Goal: Learn about a topic

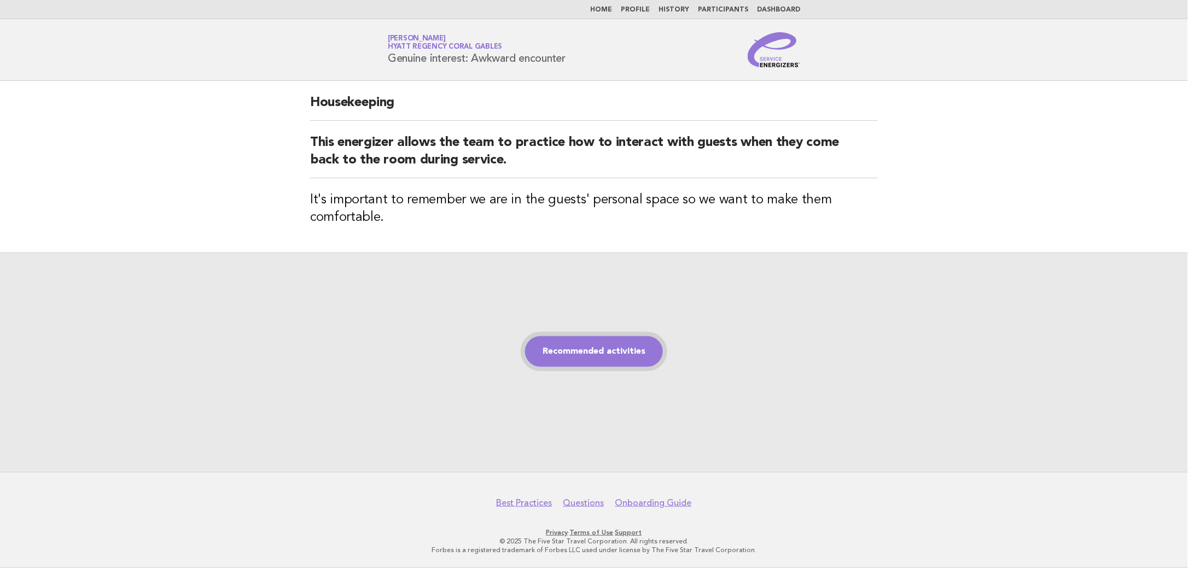
click at [630, 355] on link "Recommended activities" at bounding box center [594, 352] width 138 height 31
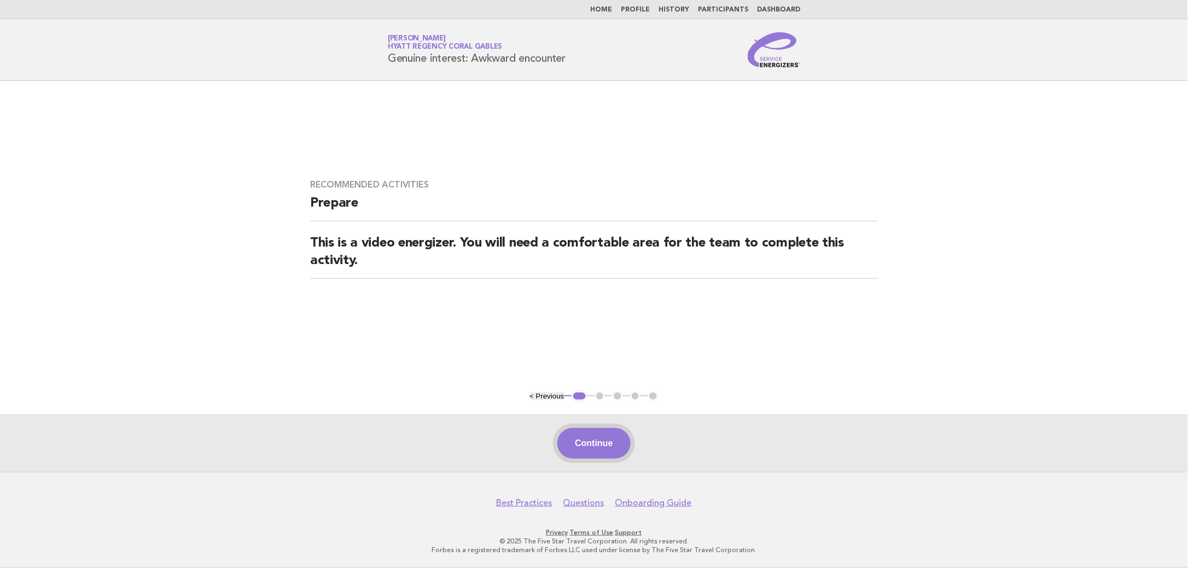
click at [595, 434] on button "Continue" at bounding box center [594, 443] width 73 height 31
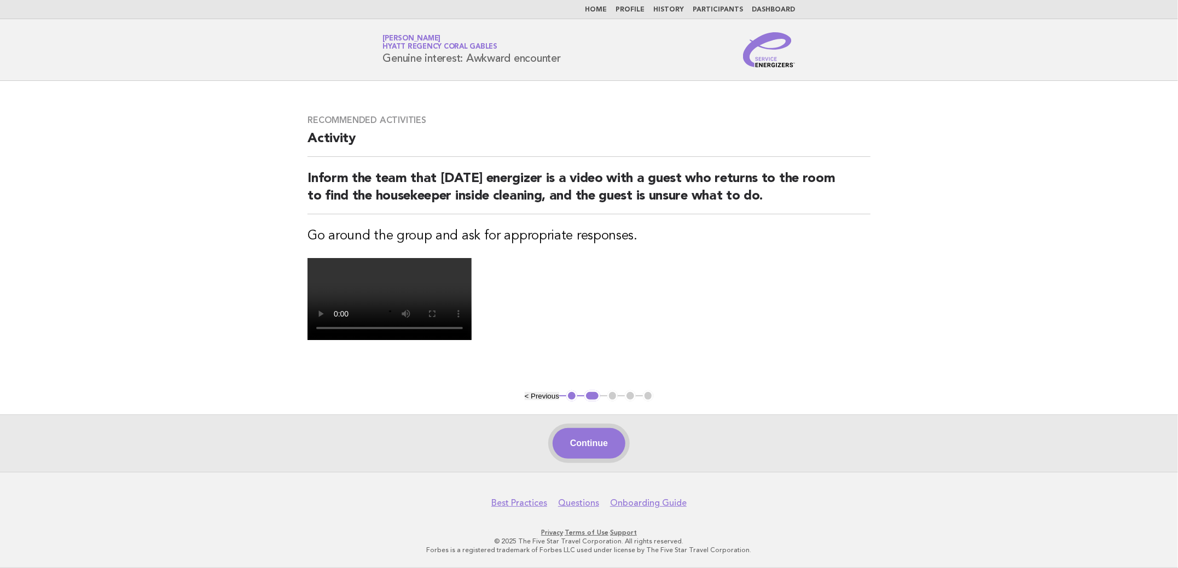
click at [589, 440] on button "Continue" at bounding box center [589, 443] width 73 height 31
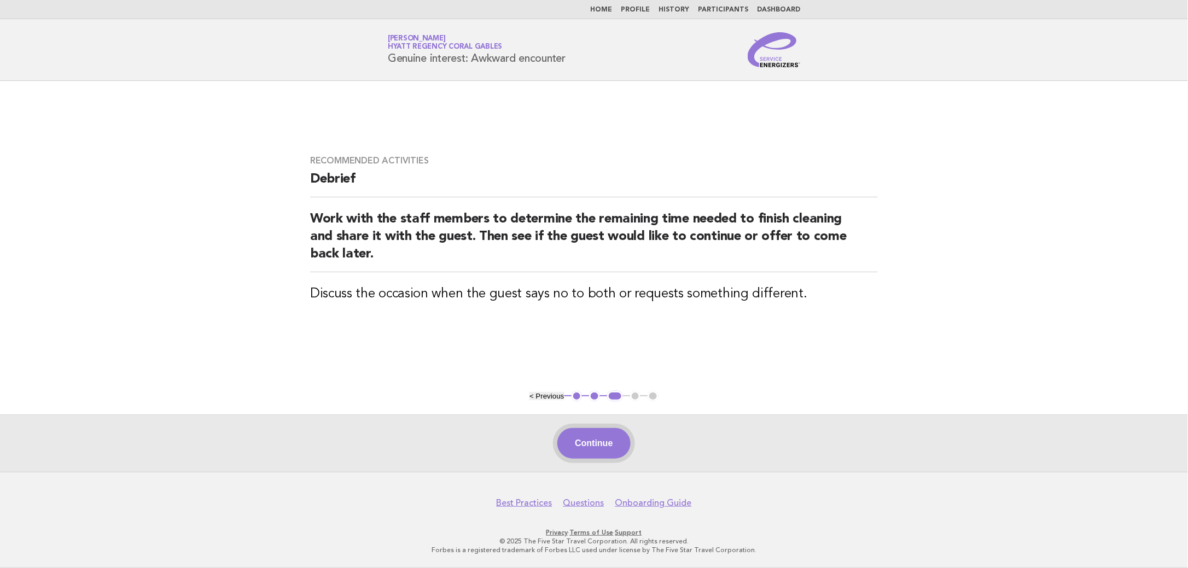
click at [604, 451] on button "Continue" at bounding box center [594, 443] width 73 height 31
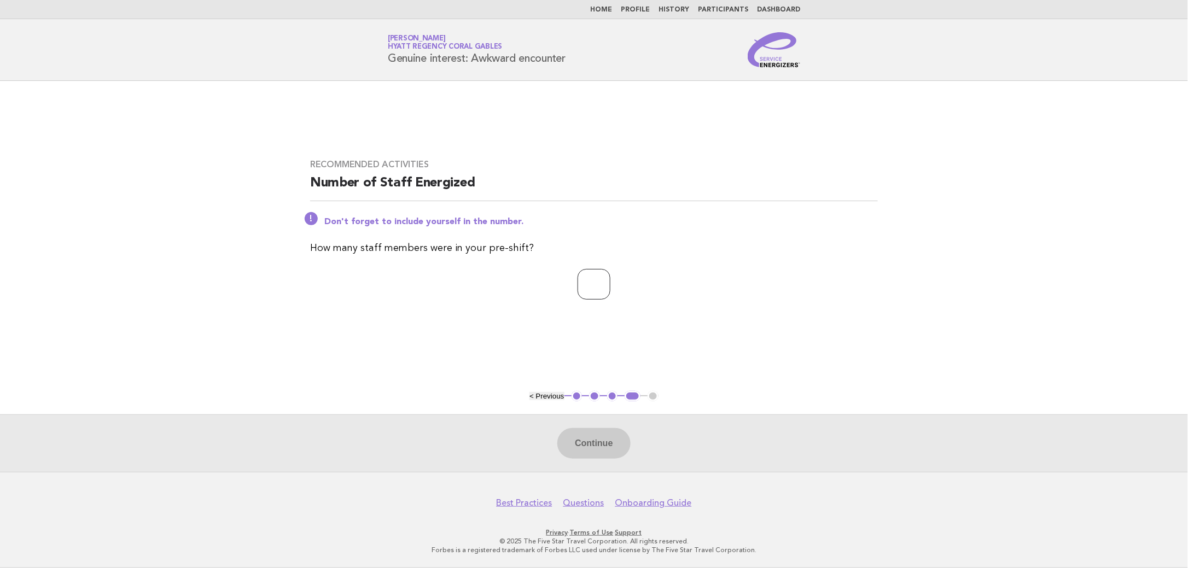
click at [611, 281] on input "*" at bounding box center [594, 284] width 33 height 31
type input "*"
click at [611, 281] on input "*" at bounding box center [594, 284] width 33 height 31
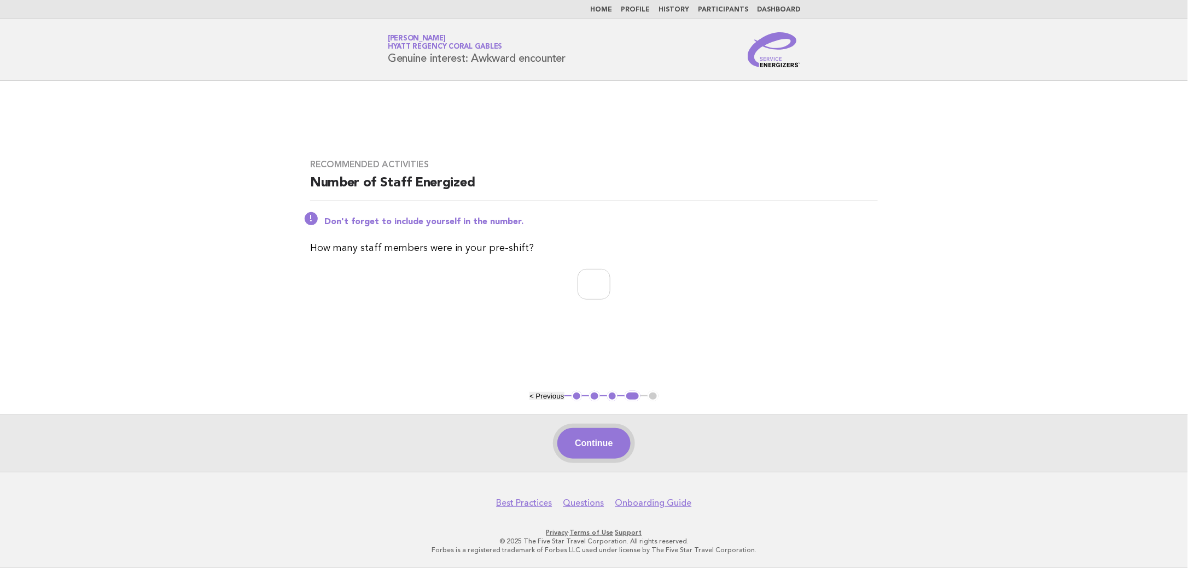
click at [593, 437] on button "Continue" at bounding box center [594, 443] width 73 height 31
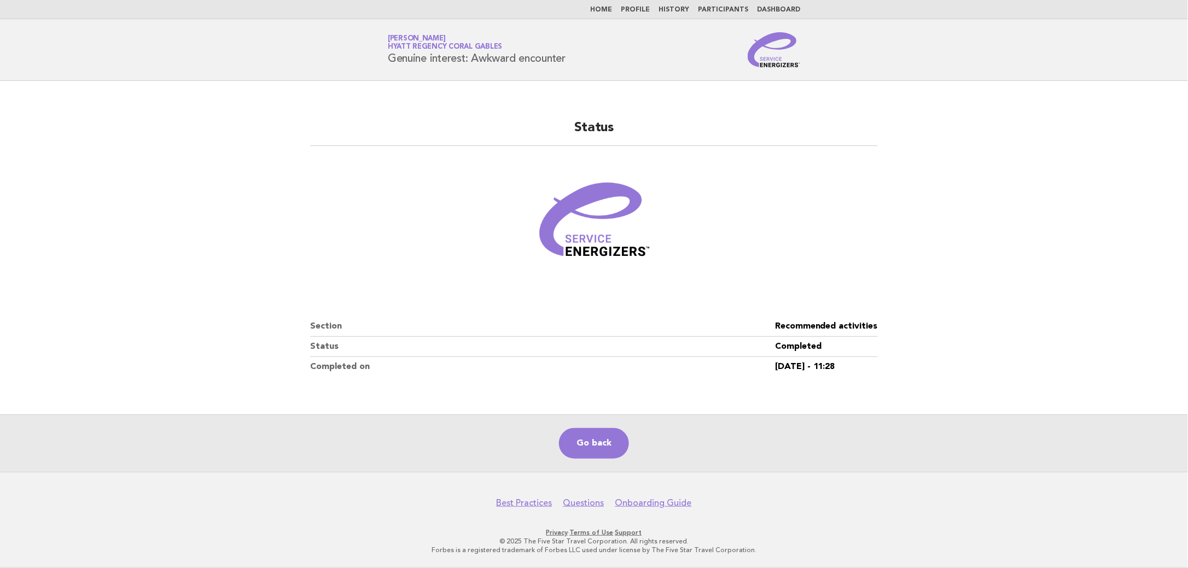
click at [612, 7] on link "Home" at bounding box center [601, 10] width 22 height 7
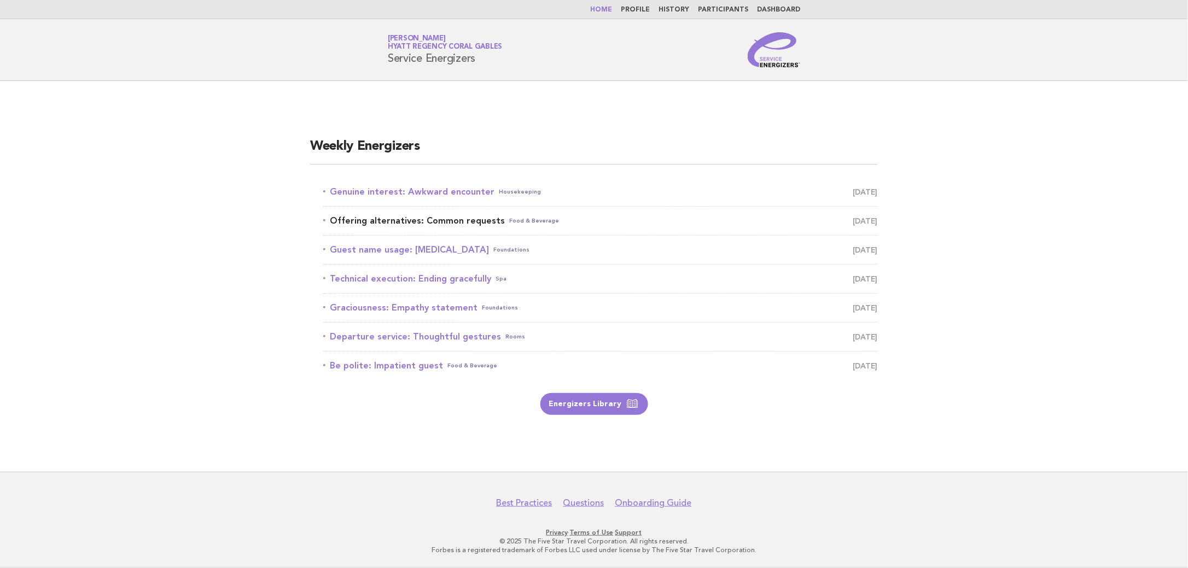
click at [461, 217] on link "Offering alternatives: Common requests Food & Beverage August 20" at bounding box center [600, 220] width 555 height 15
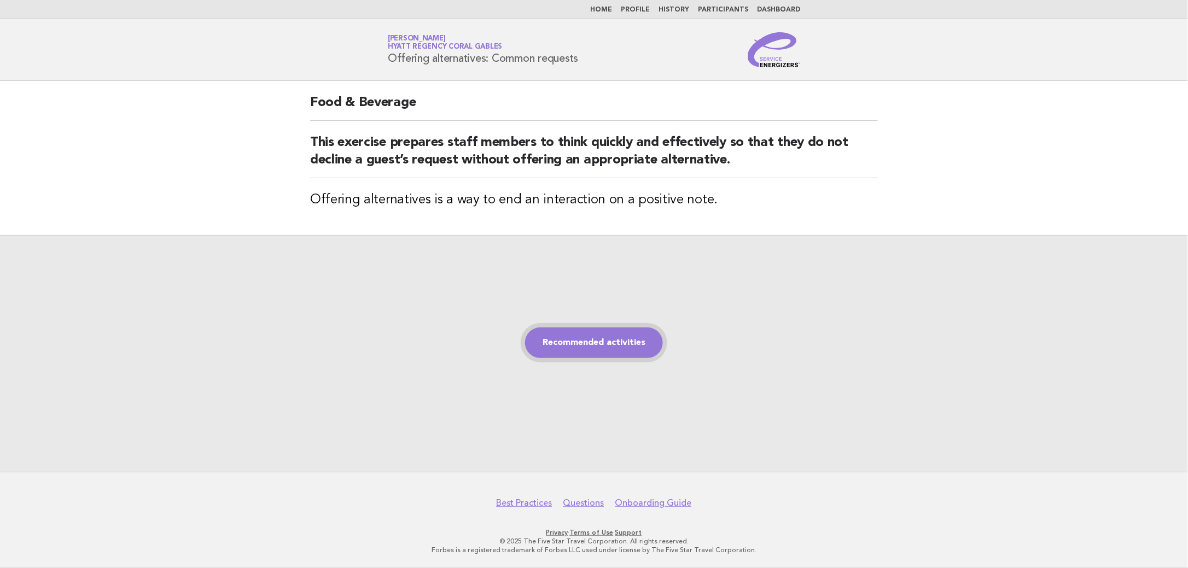
click at [613, 340] on link "Recommended activities" at bounding box center [594, 343] width 138 height 31
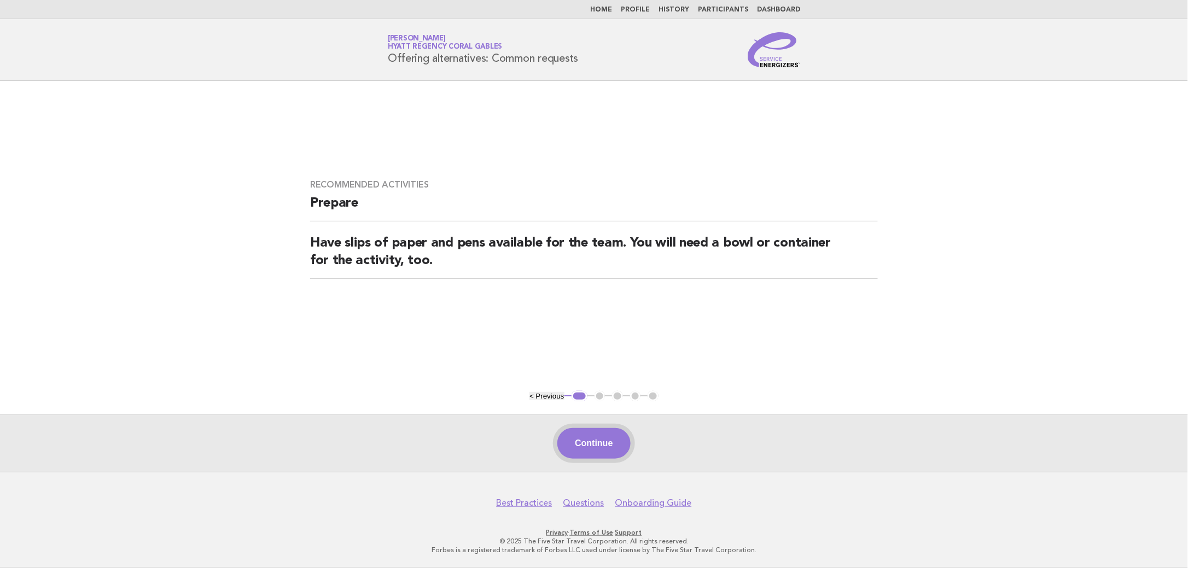
click at [588, 431] on button "Continue" at bounding box center [594, 443] width 73 height 31
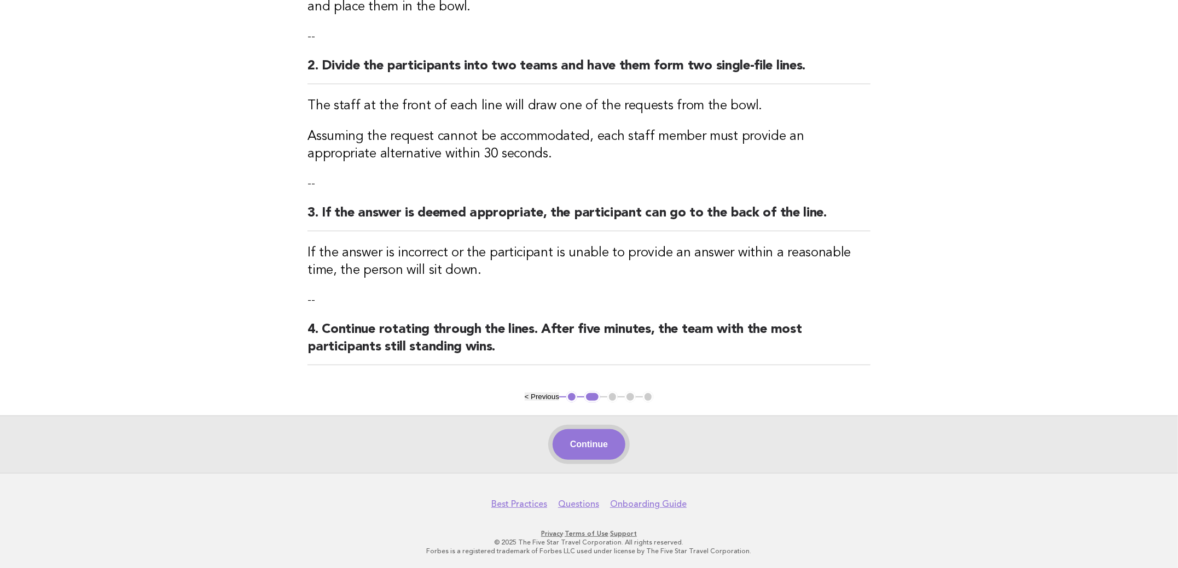
click at [608, 443] on button "Continue" at bounding box center [589, 445] width 73 height 31
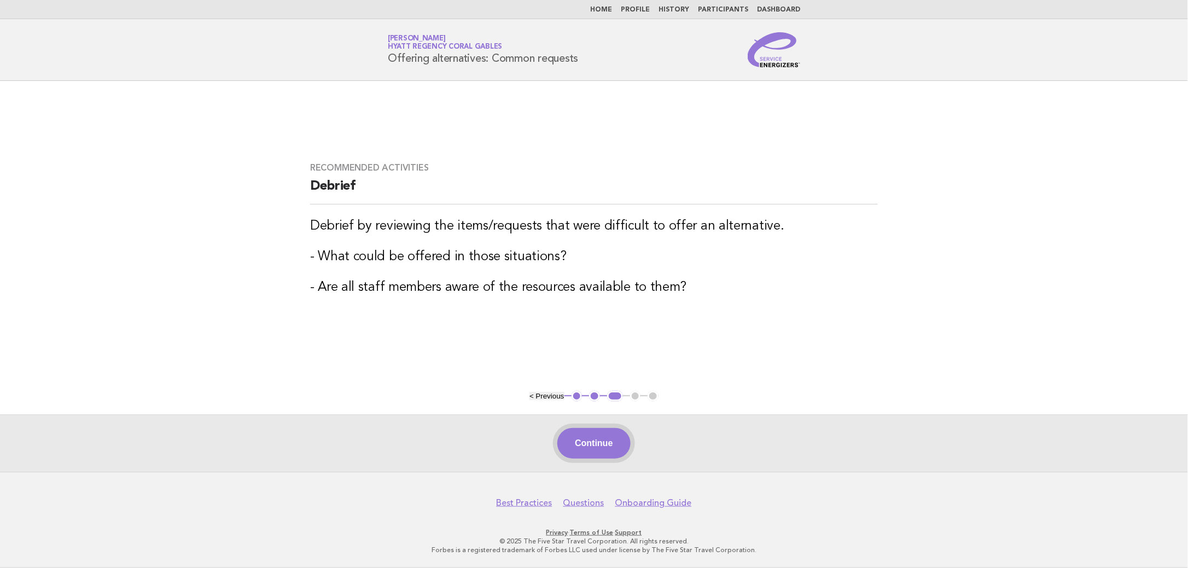
click at [600, 439] on button "Continue" at bounding box center [594, 443] width 73 height 31
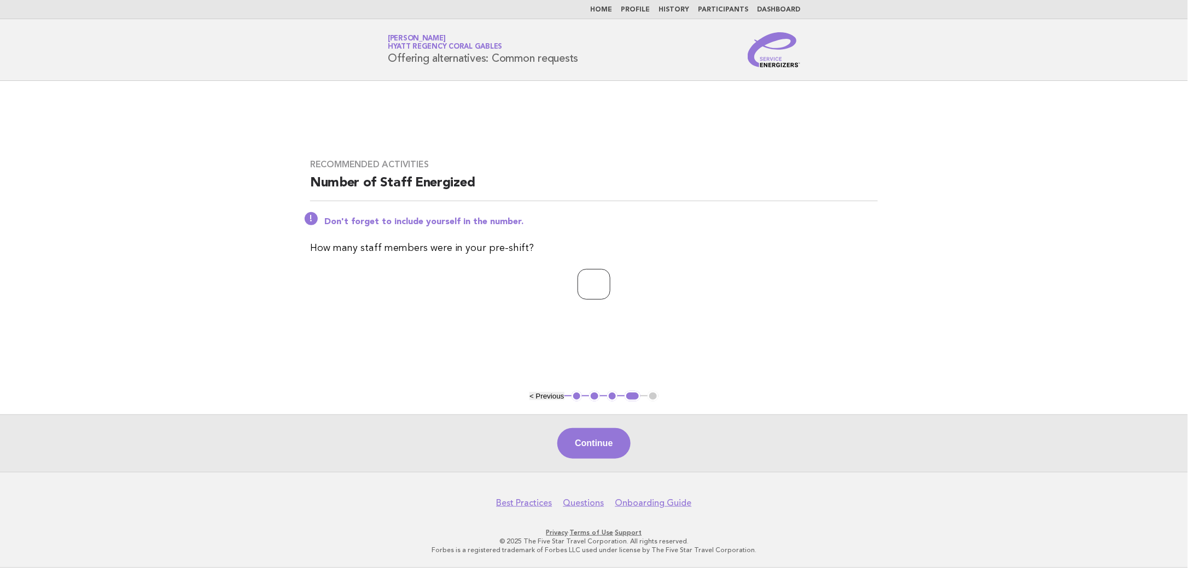
click at [611, 280] on input "*" at bounding box center [594, 284] width 33 height 31
type input "*"
click at [611, 280] on input "*" at bounding box center [594, 284] width 33 height 31
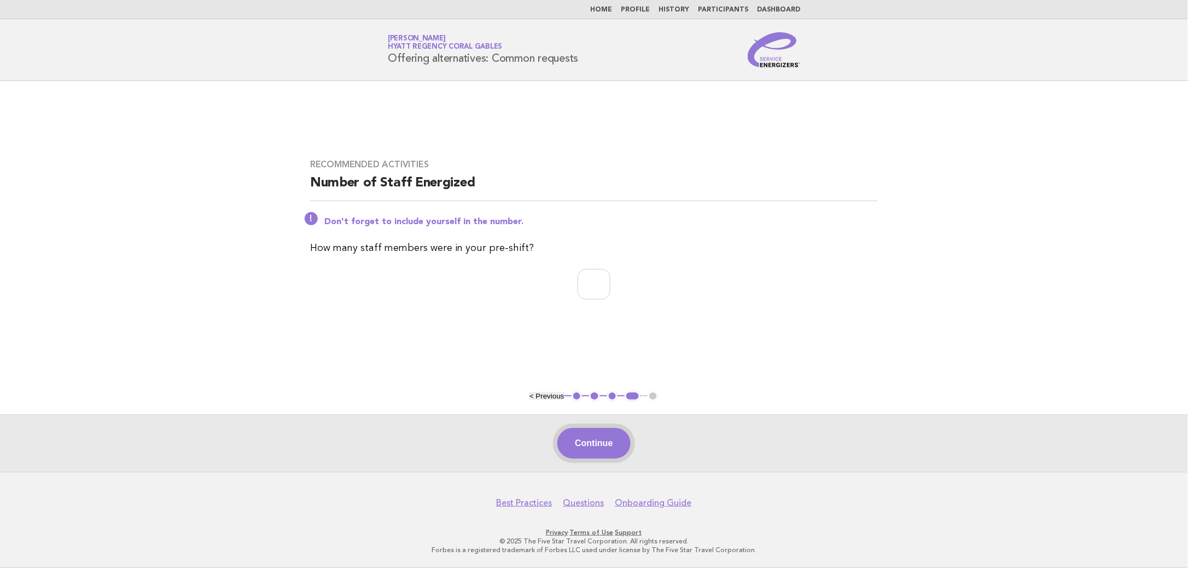
click at [597, 451] on button "Continue" at bounding box center [594, 443] width 73 height 31
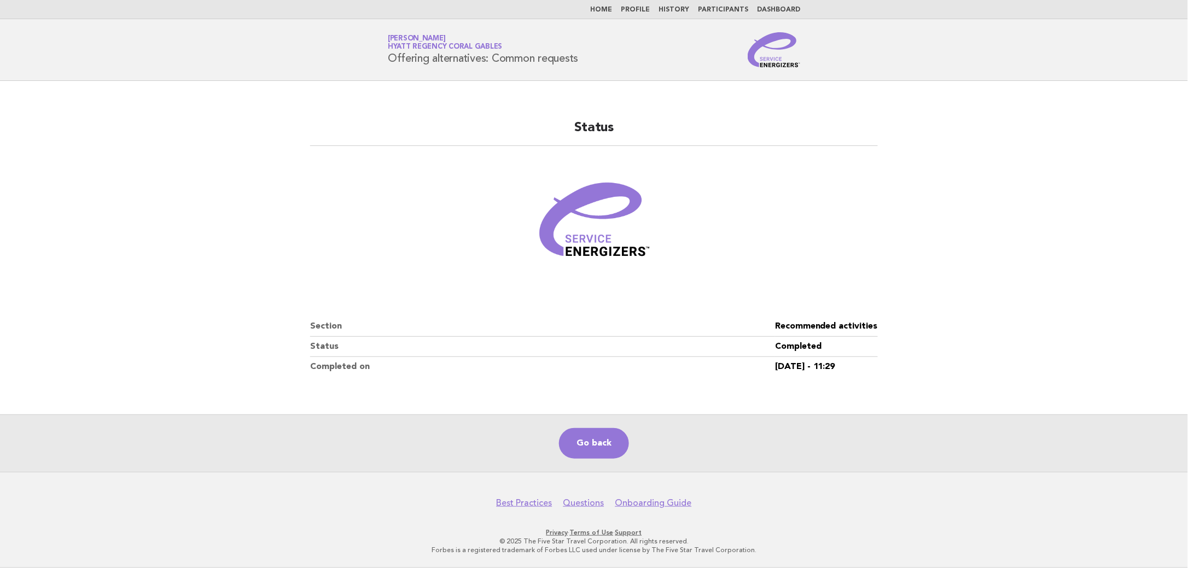
click at [612, 12] on link "Home" at bounding box center [601, 10] width 22 height 7
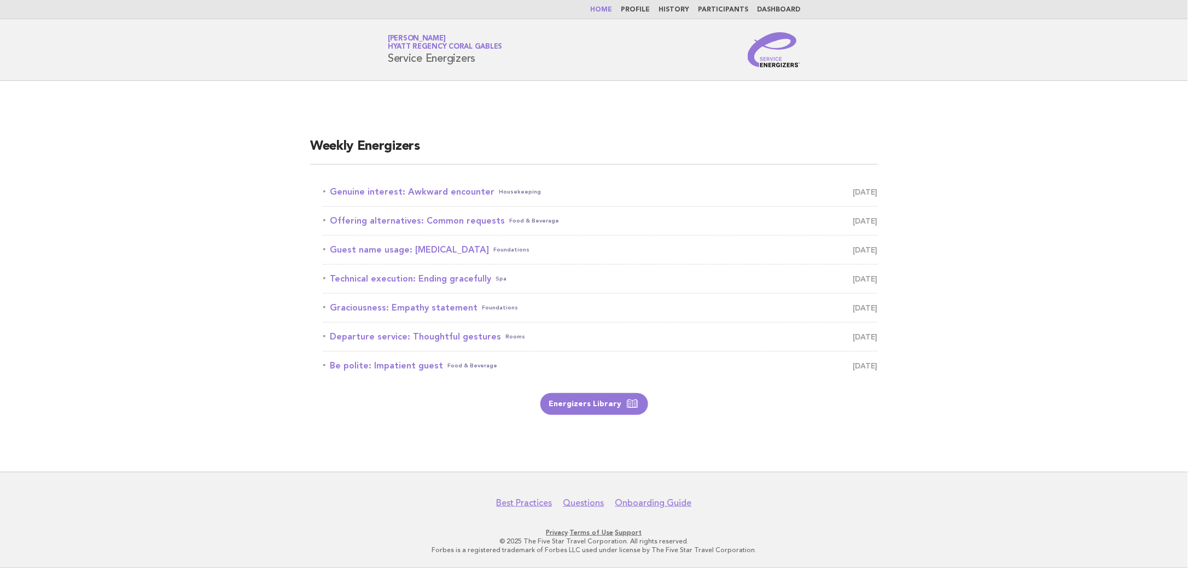
drag, startPoint x: 459, startPoint y: 253, endPoint x: 522, endPoint y: 263, distance: 64.3
click at [459, 253] on link "Guest name usage: Group therapy Foundations August 21" at bounding box center [600, 249] width 555 height 15
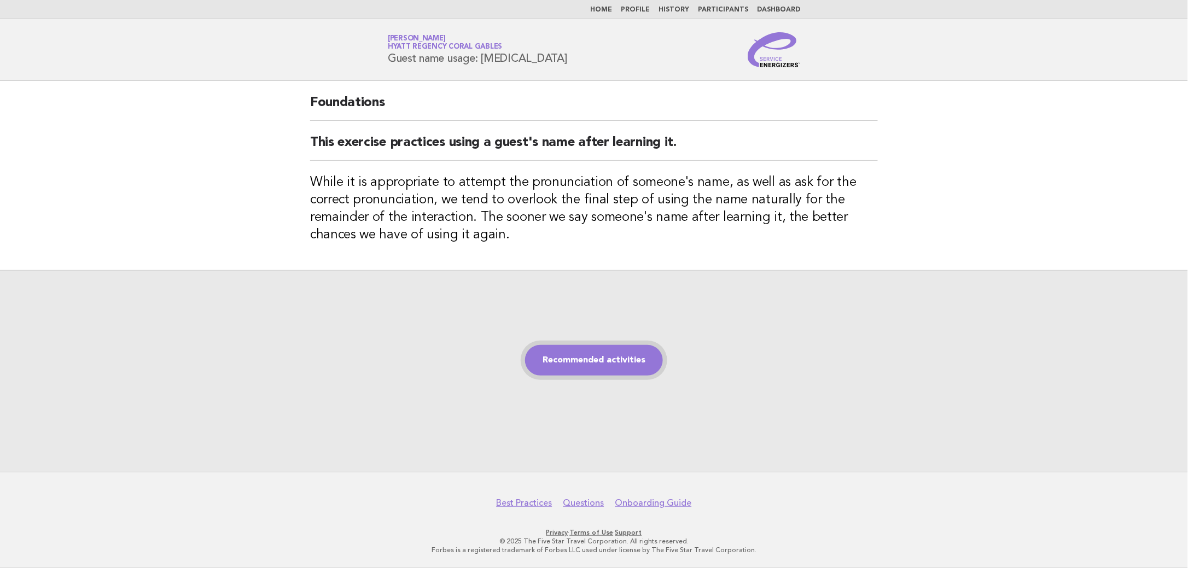
click at [609, 362] on link "Recommended activities" at bounding box center [594, 360] width 138 height 31
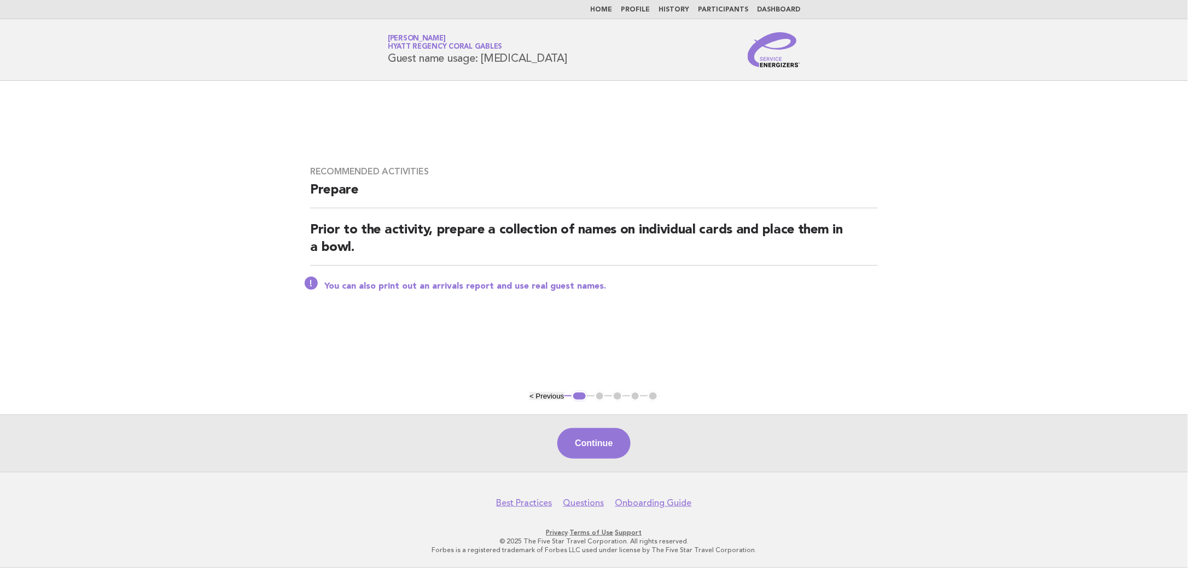
click at [612, 452] on button "Continue" at bounding box center [594, 443] width 73 height 31
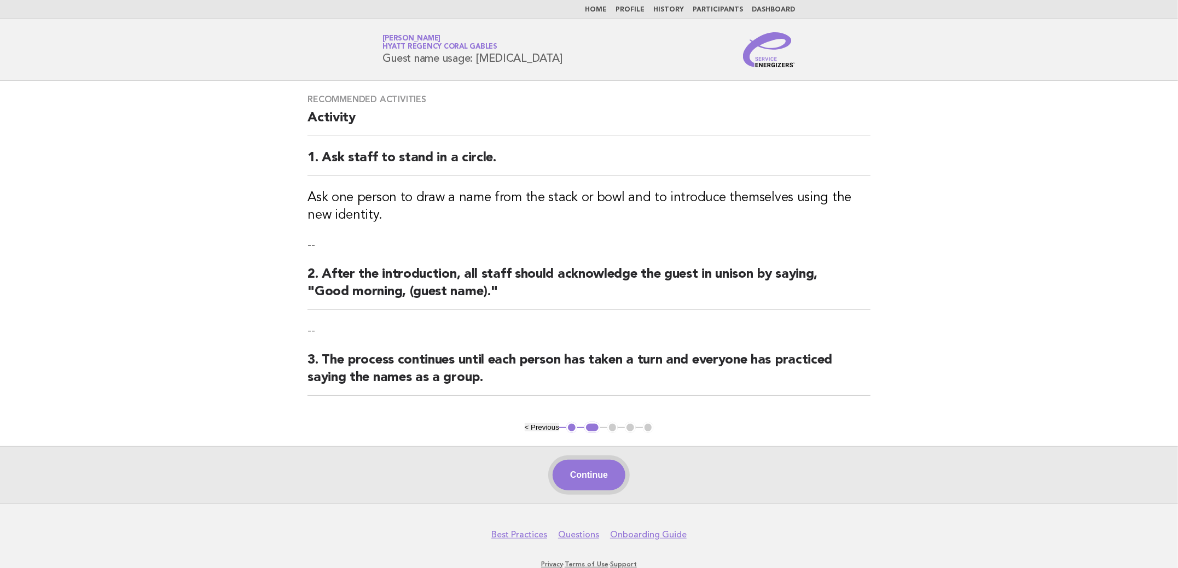
click at [602, 473] on button "Continue" at bounding box center [589, 475] width 73 height 31
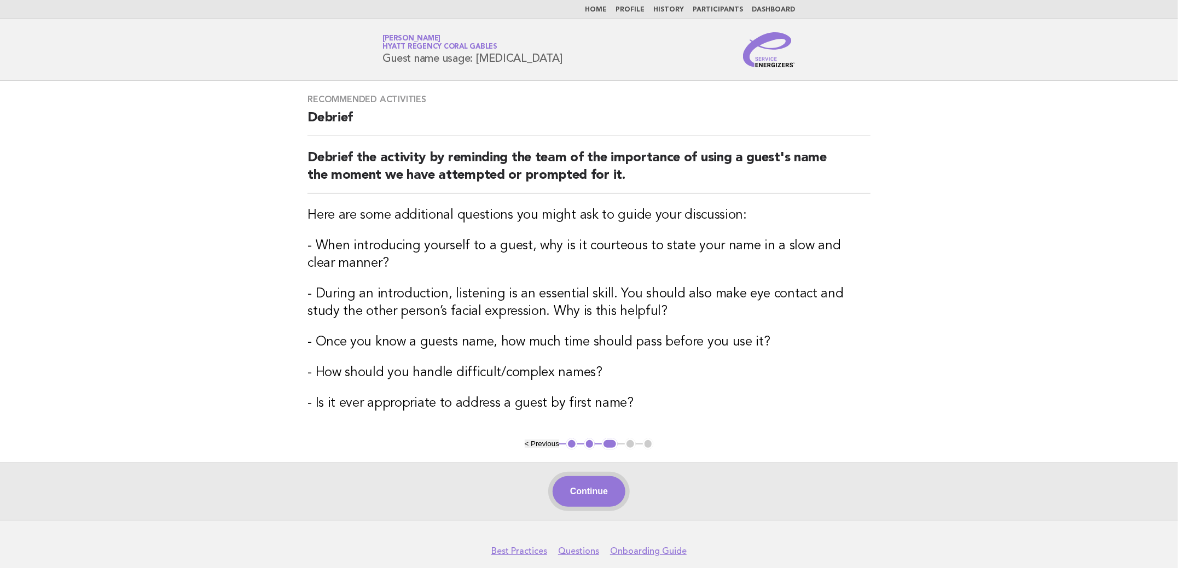
click at [591, 488] on button "Continue" at bounding box center [589, 492] width 73 height 31
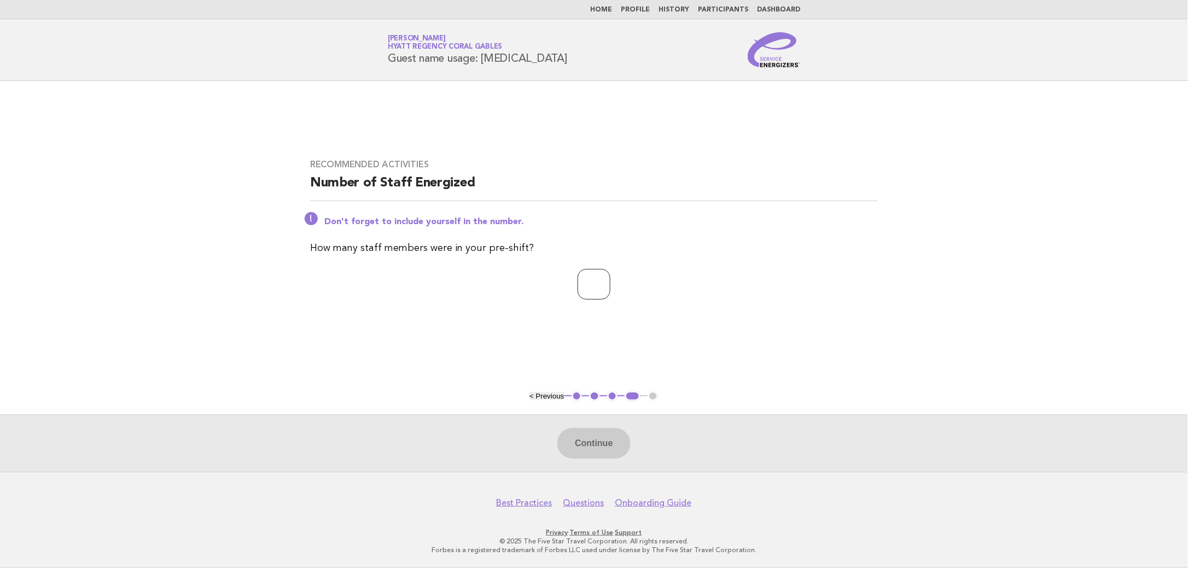
click at [611, 282] on input "*" at bounding box center [594, 284] width 33 height 31
type input "*"
click at [611, 282] on input "*" at bounding box center [594, 284] width 33 height 31
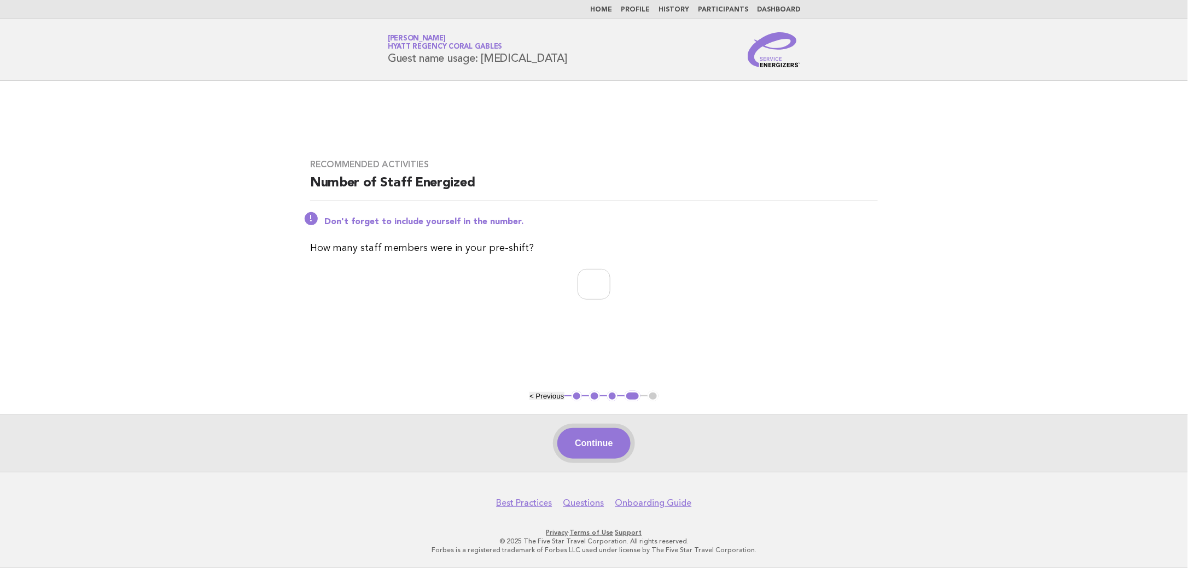
click at [611, 442] on button "Continue" at bounding box center [594, 443] width 73 height 31
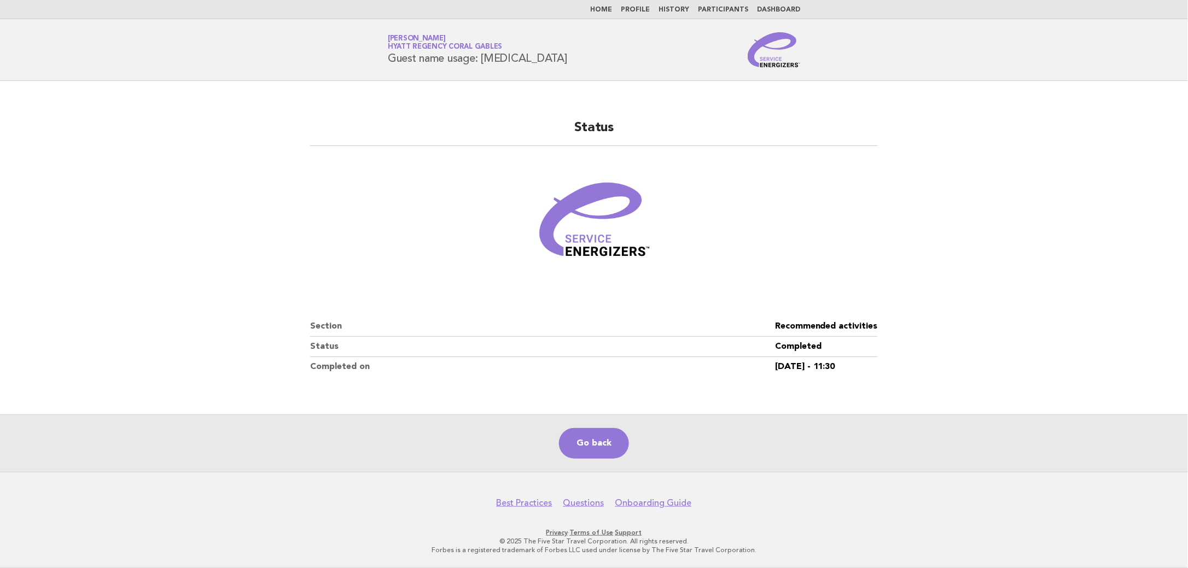
click at [611, 9] on link "Home" at bounding box center [601, 10] width 22 height 7
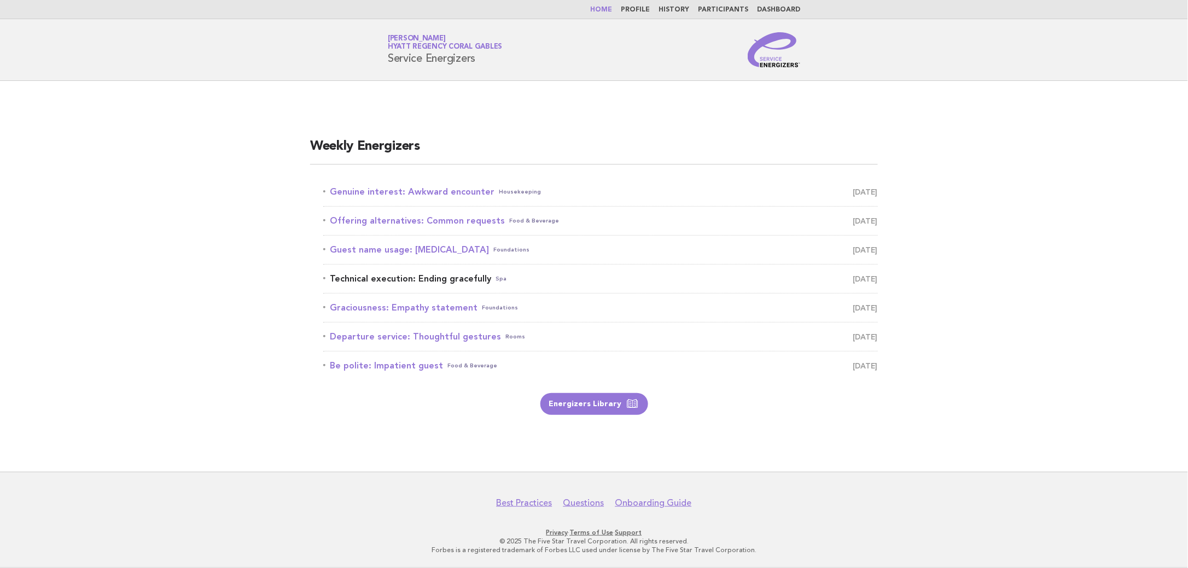
click at [443, 282] on link "Technical execution: Ending gracefully Spa [DATE]" at bounding box center [600, 278] width 555 height 15
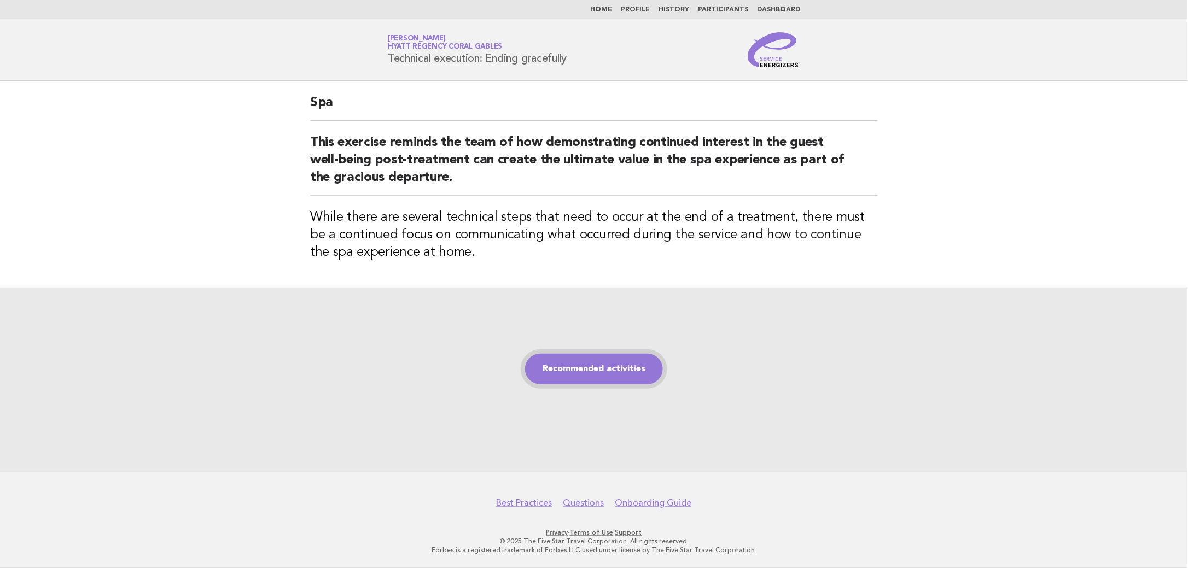
click at [630, 373] on link "Recommended activities" at bounding box center [594, 369] width 138 height 31
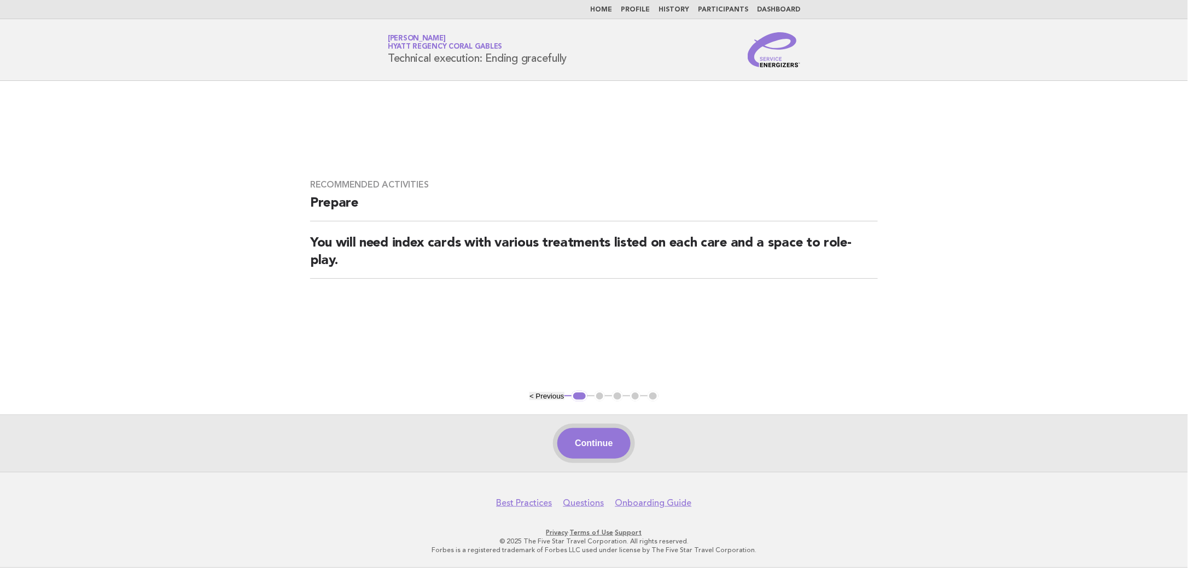
click at [596, 448] on button "Continue" at bounding box center [594, 443] width 73 height 31
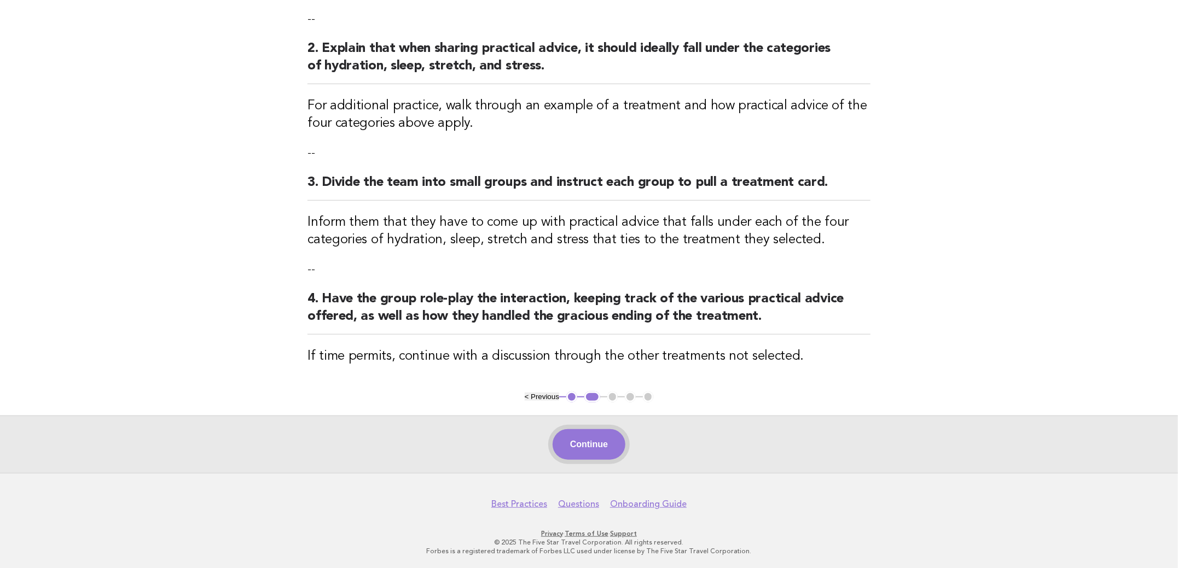
click at [599, 455] on button "Continue" at bounding box center [589, 445] width 73 height 31
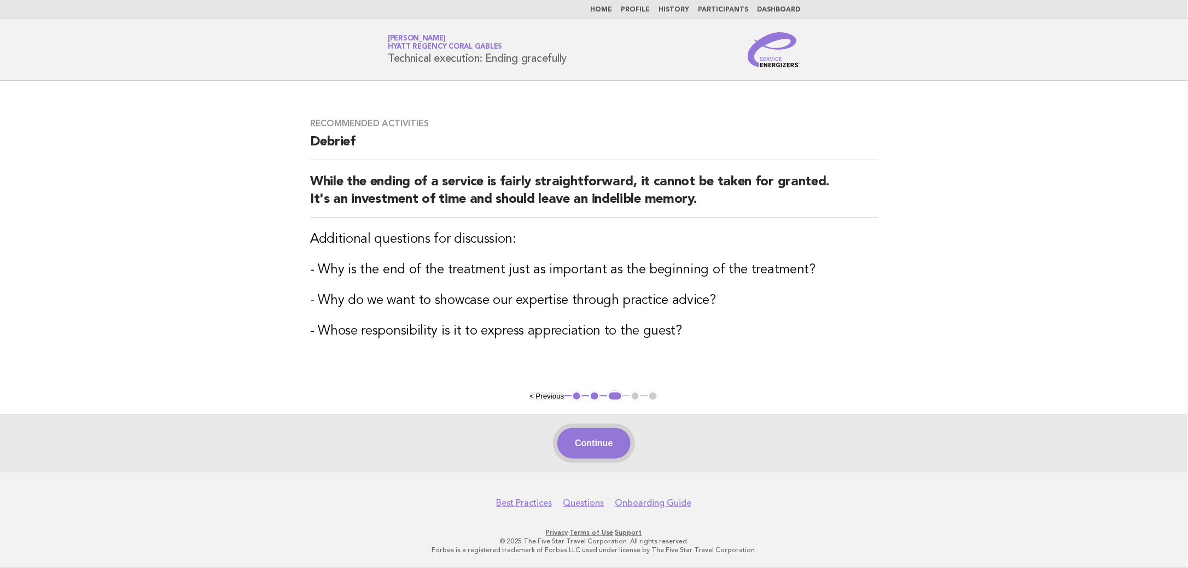
click at [619, 451] on button "Continue" at bounding box center [594, 443] width 73 height 31
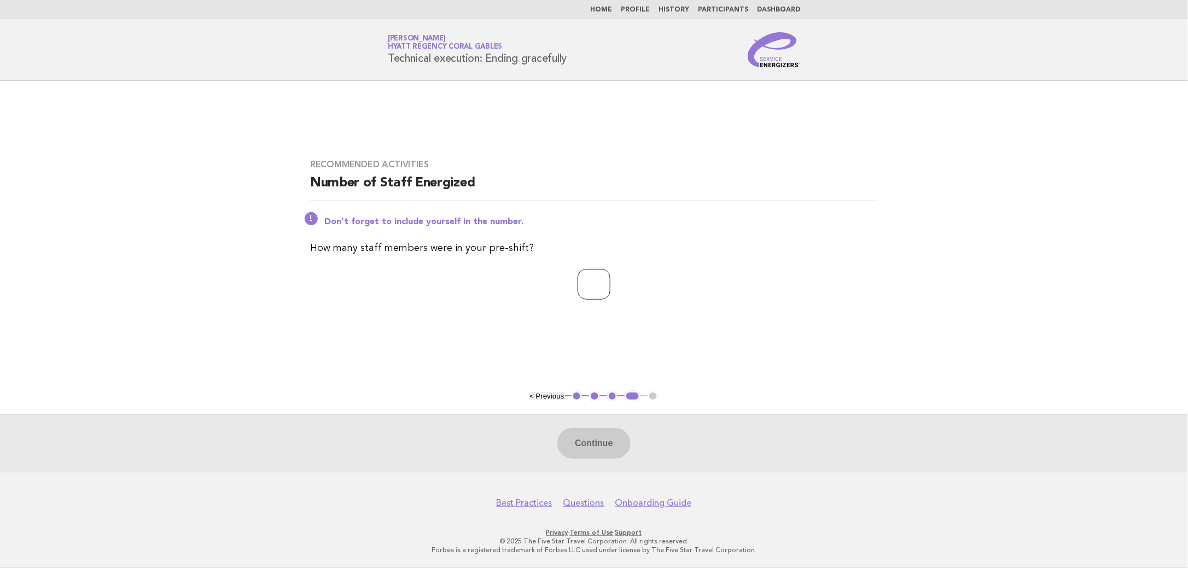
click at [611, 281] on input "*" at bounding box center [594, 284] width 33 height 31
type input "*"
click at [611, 281] on input "*" at bounding box center [594, 284] width 33 height 31
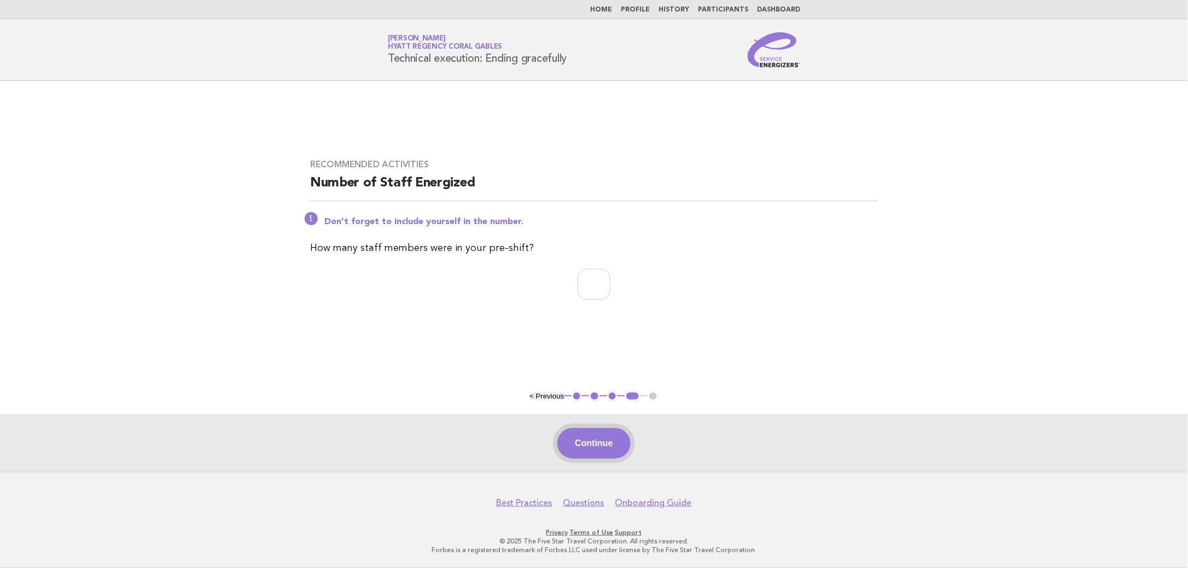
click at [596, 430] on button "Continue" at bounding box center [594, 443] width 73 height 31
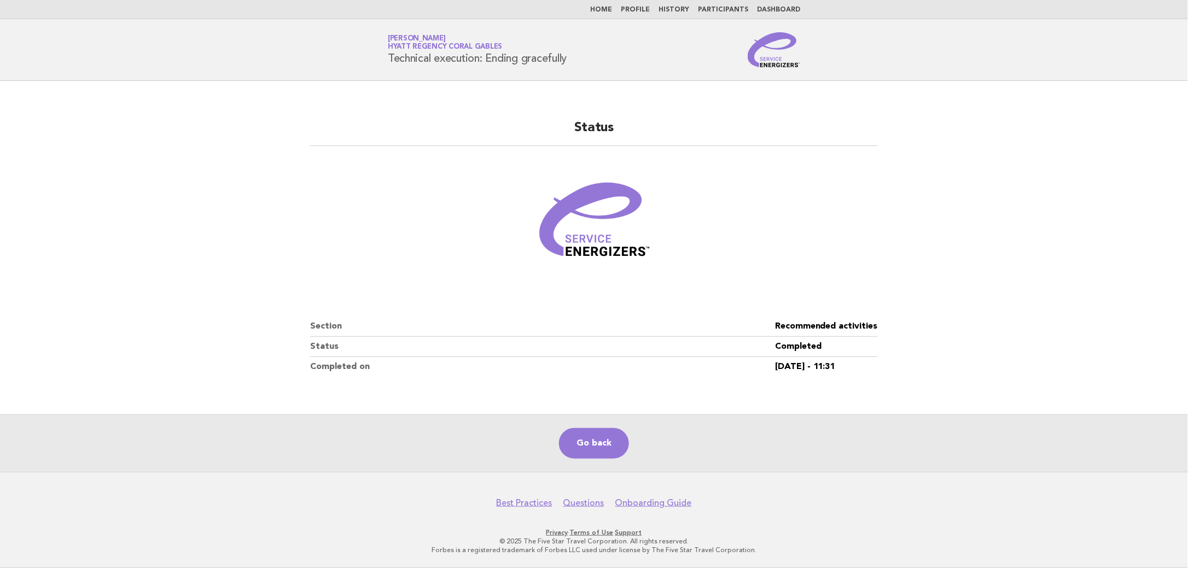
click at [612, 9] on link "Home" at bounding box center [601, 10] width 22 height 7
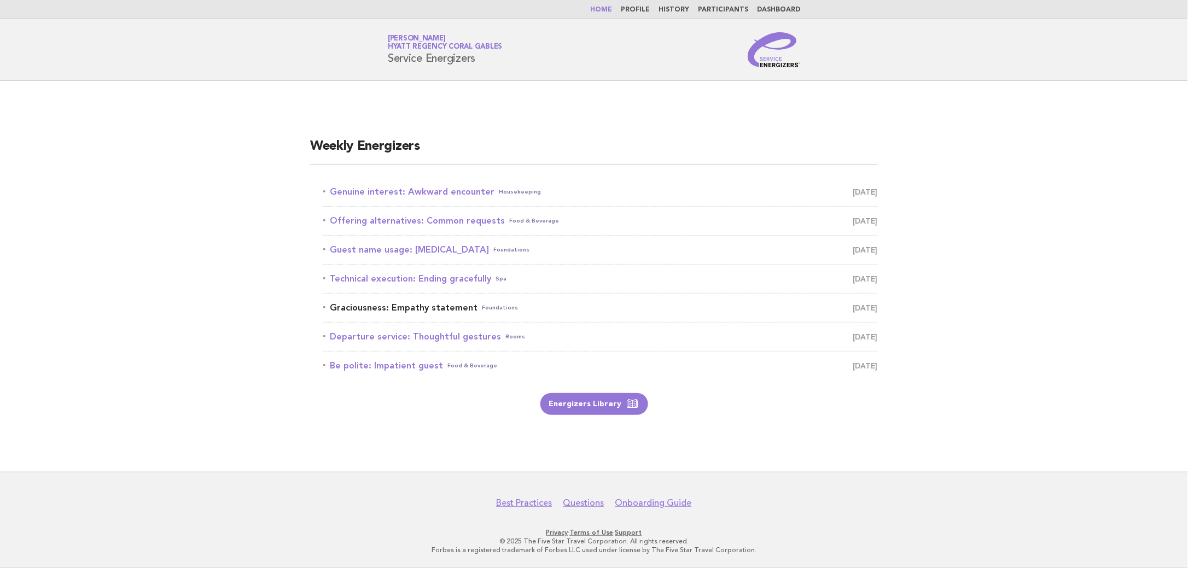
drag, startPoint x: 449, startPoint y: 308, endPoint x: 466, endPoint y: 309, distance: 17.0
click at [449, 309] on link "Graciousness: Empathy statement Foundations August 23" at bounding box center [600, 307] width 555 height 15
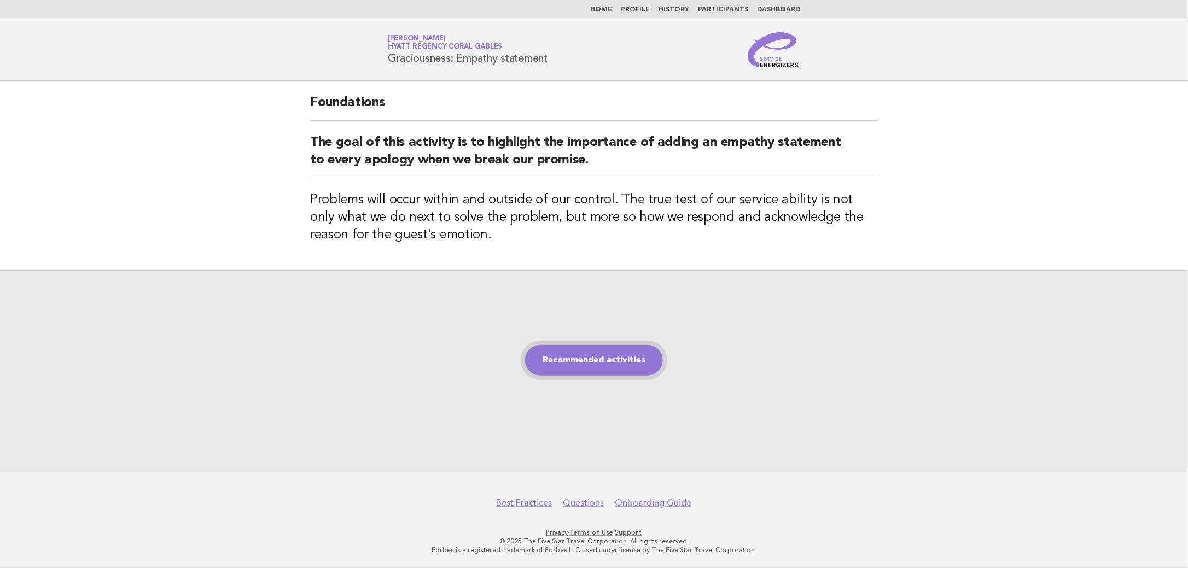
click at [596, 360] on link "Recommended activities" at bounding box center [594, 360] width 138 height 31
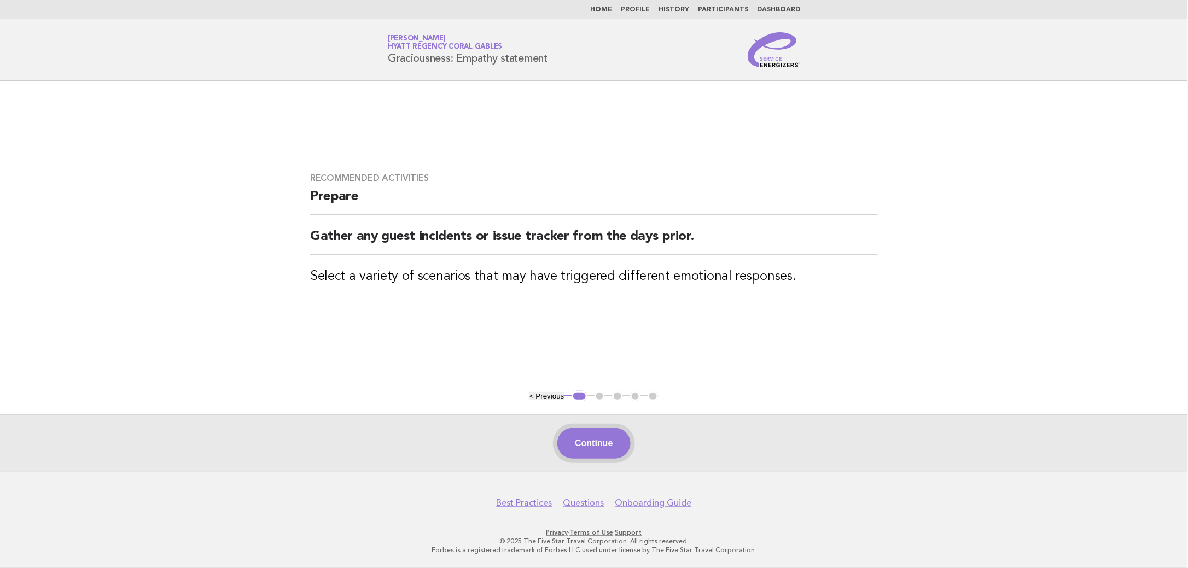
click at [580, 437] on button "Continue" at bounding box center [594, 443] width 73 height 31
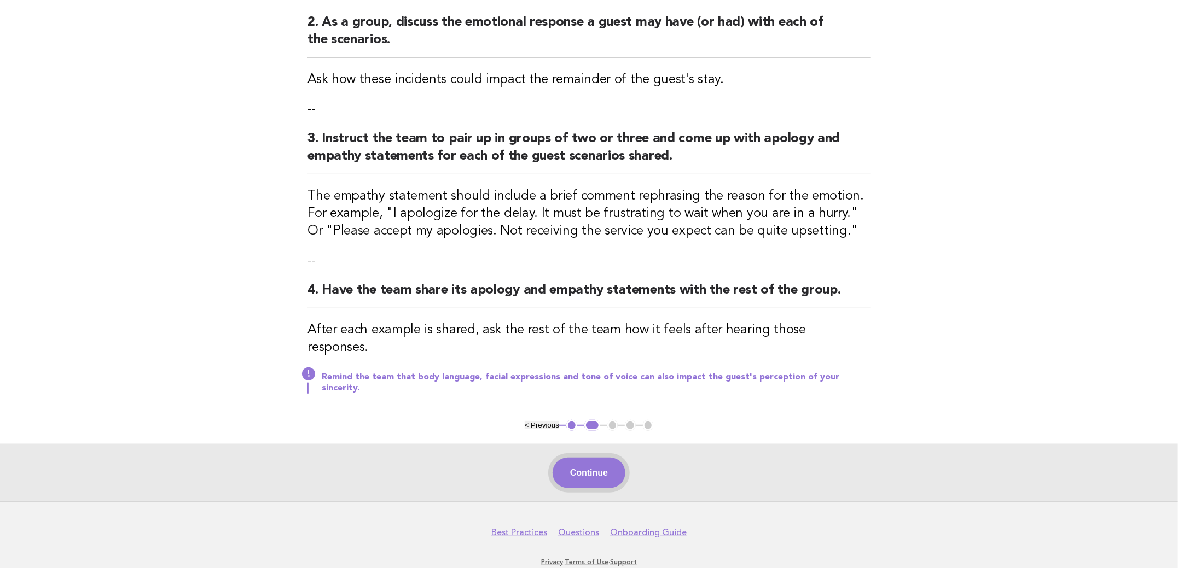
click at [596, 458] on button "Continue" at bounding box center [589, 473] width 73 height 31
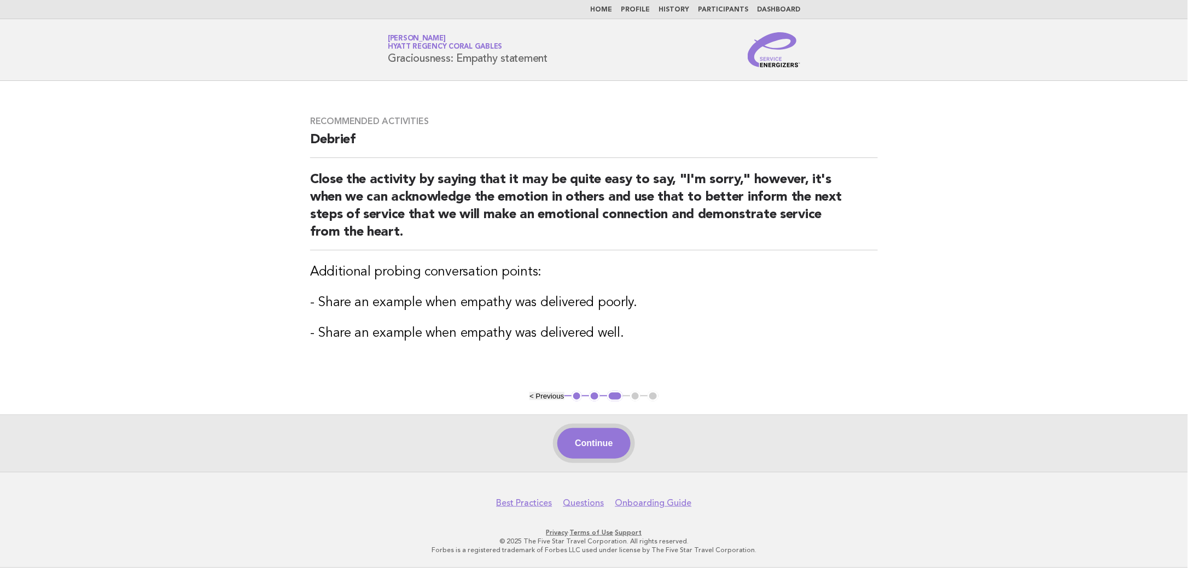
click at [607, 443] on button "Continue" at bounding box center [594, 443] width 73 height 31
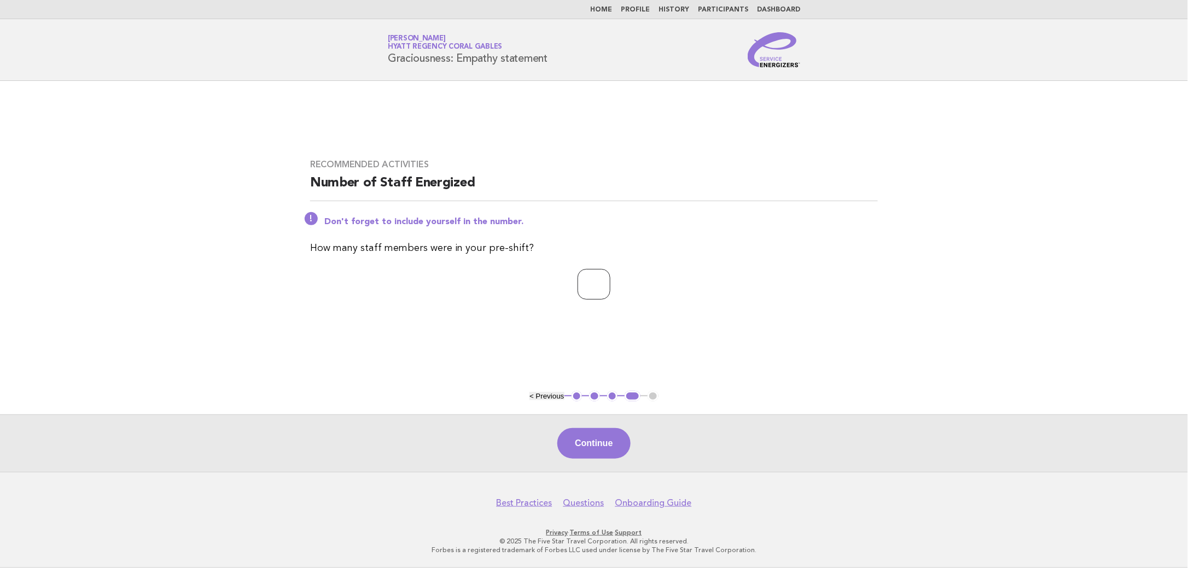
click at [611, 281] on input "*" at bounding box center [594, 284] width 33 height 31
type input "*"
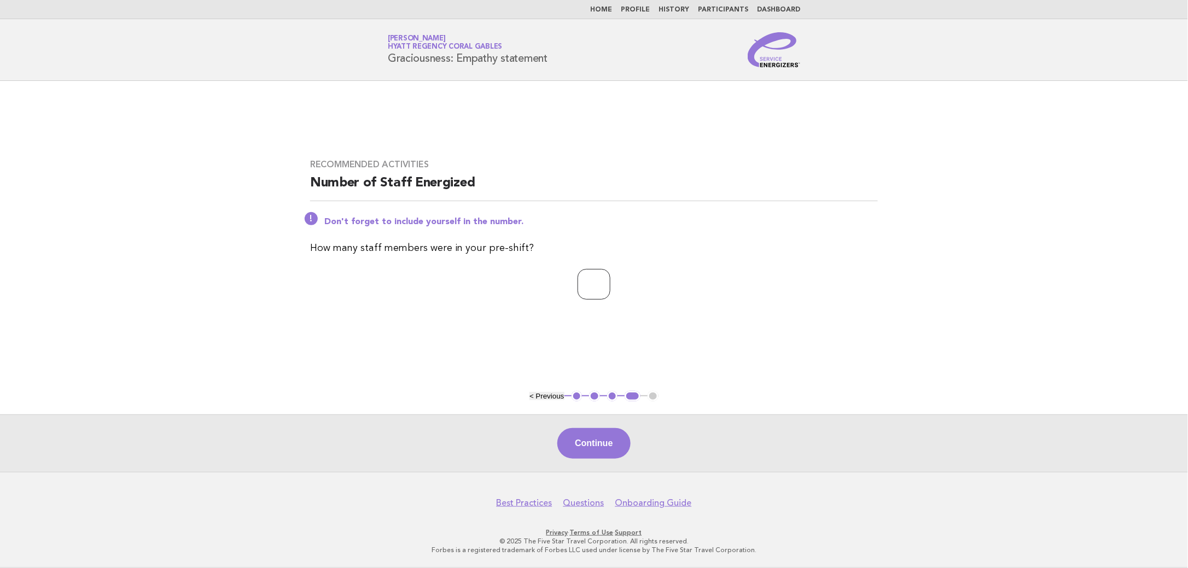
click at [611, 281] on input "*" at bounding box center [594, 284] width 33 height 31
click at [591, 446] on button "Continue" at bounding box center [594, 443] width 73 height 31
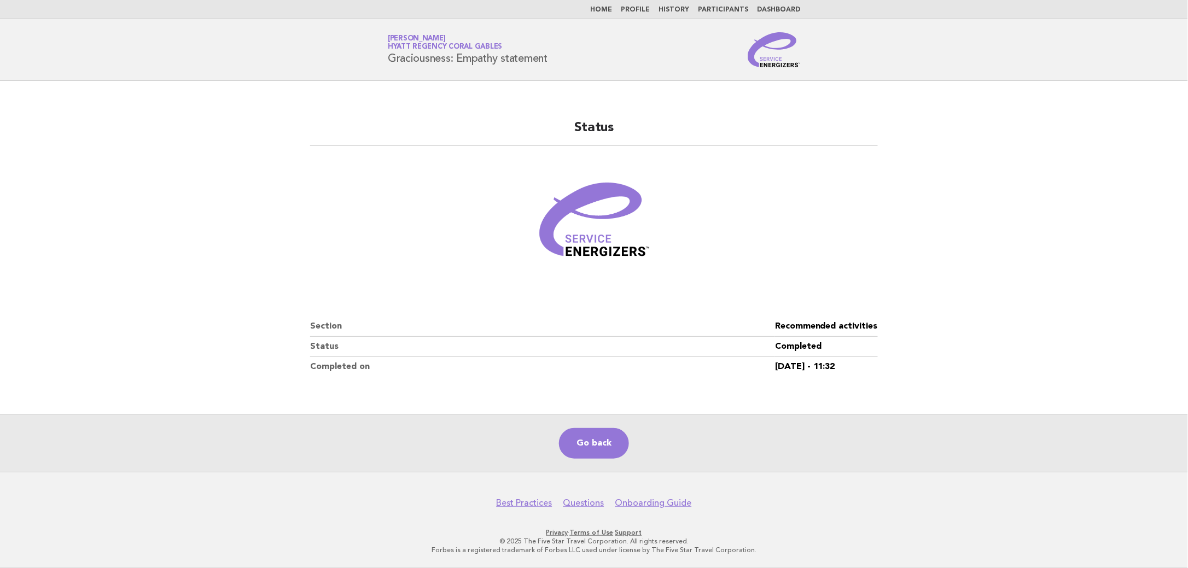
click at [607, 8] on link "Home" at bounding box center [601, 10] width 22 height 7
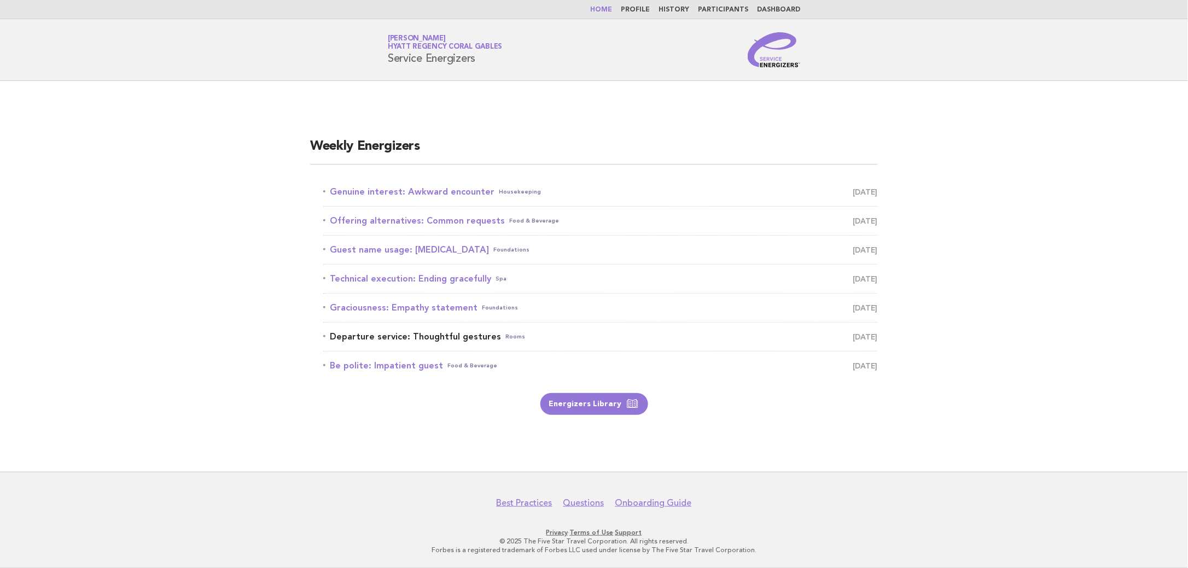
click at [452, 340] on link "Departure service: Thoughtful gestures Rooms [DATE]" at bounding box center [600, 336] width 555 height 15
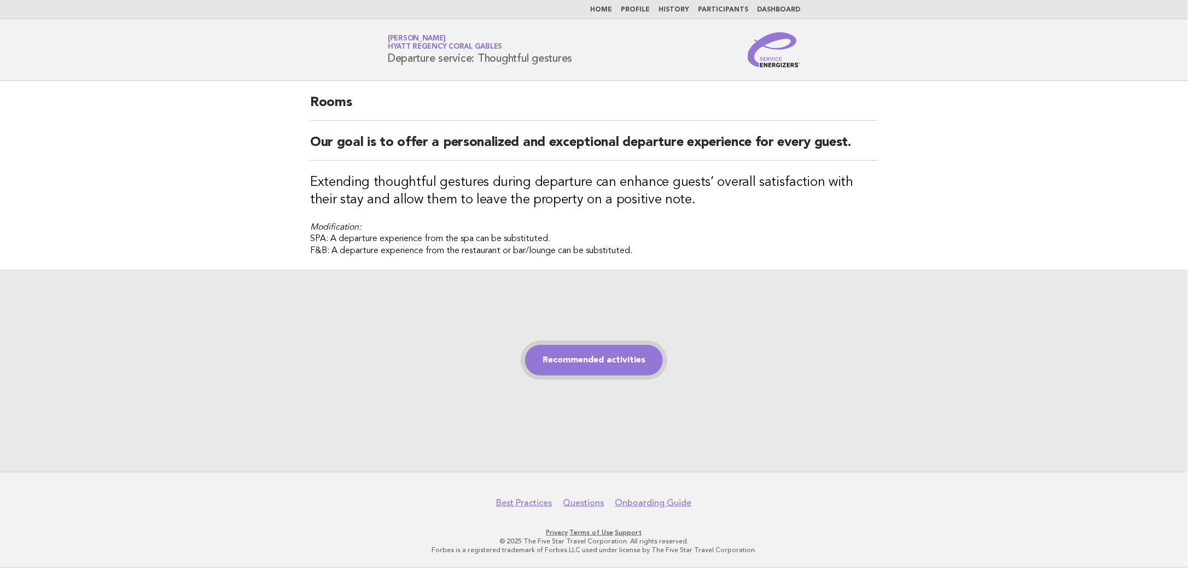
click at [600, 366] on link "Recommended activities" at bounding box center [594, 360] width 138 height 31
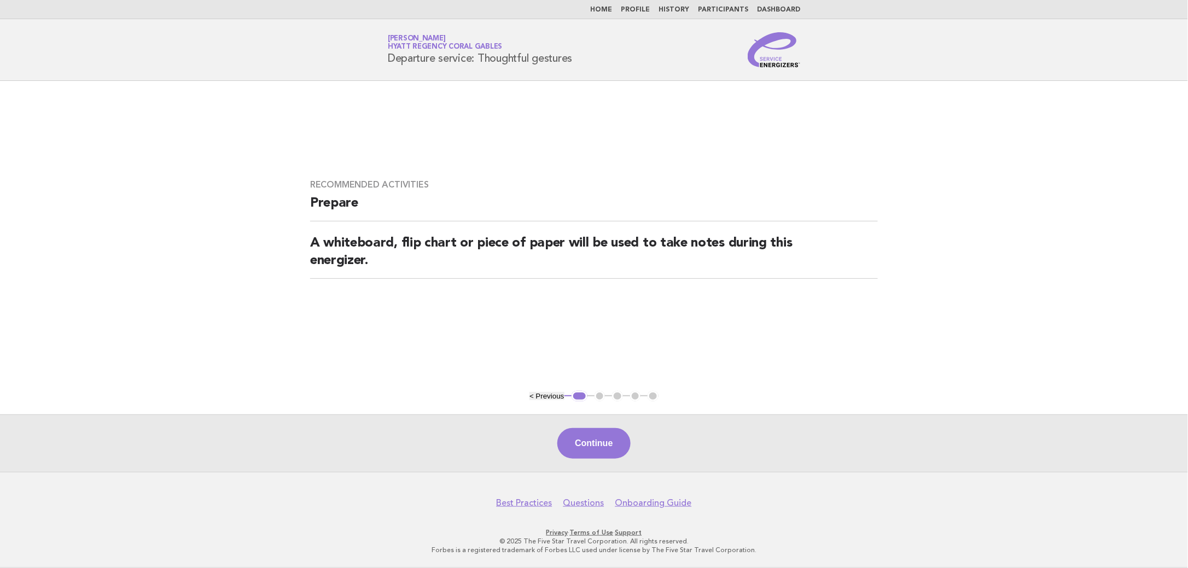
click at [581, 428] on div "Continue" at bounding box center [594, 443] width 1188 height 57
click at [579, 440] on button "Continue" at bounding box center [594, 443] width 73 height 31
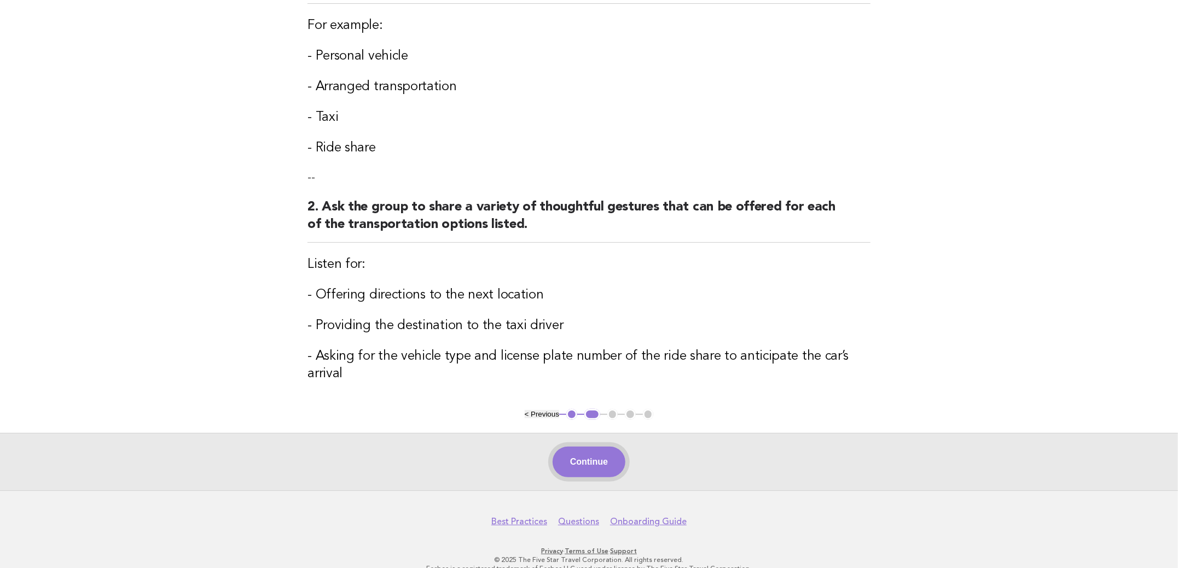
click at [598, 454] on button "Continue" at bounding box center [589, 462] width 73 height 31
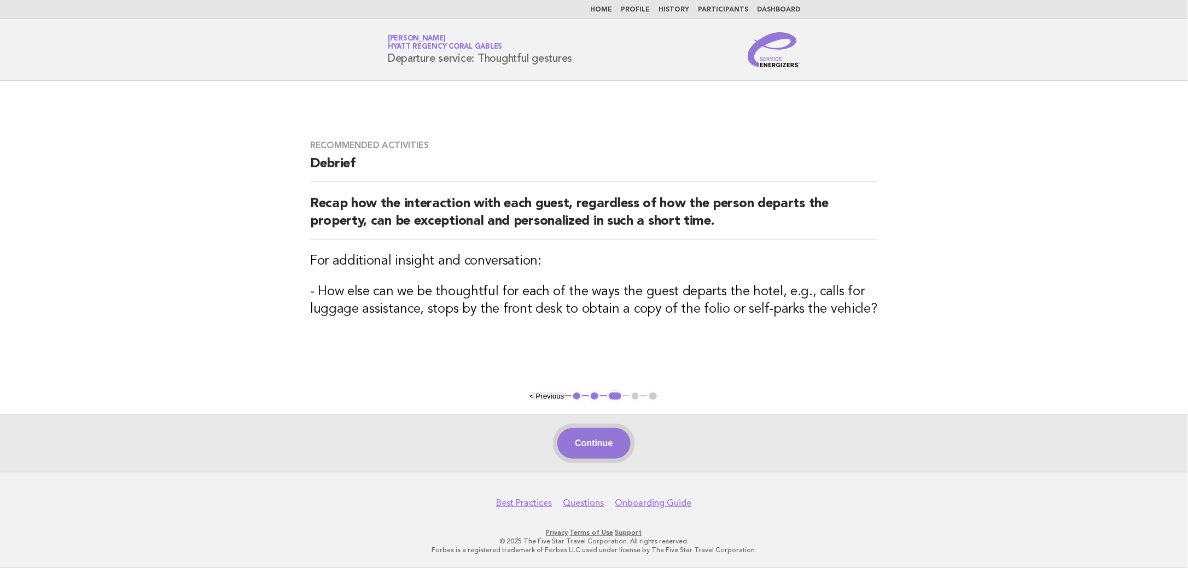
click at [611, 459] on button "Continue" at bounding box center [594, 443] width 73 height 31
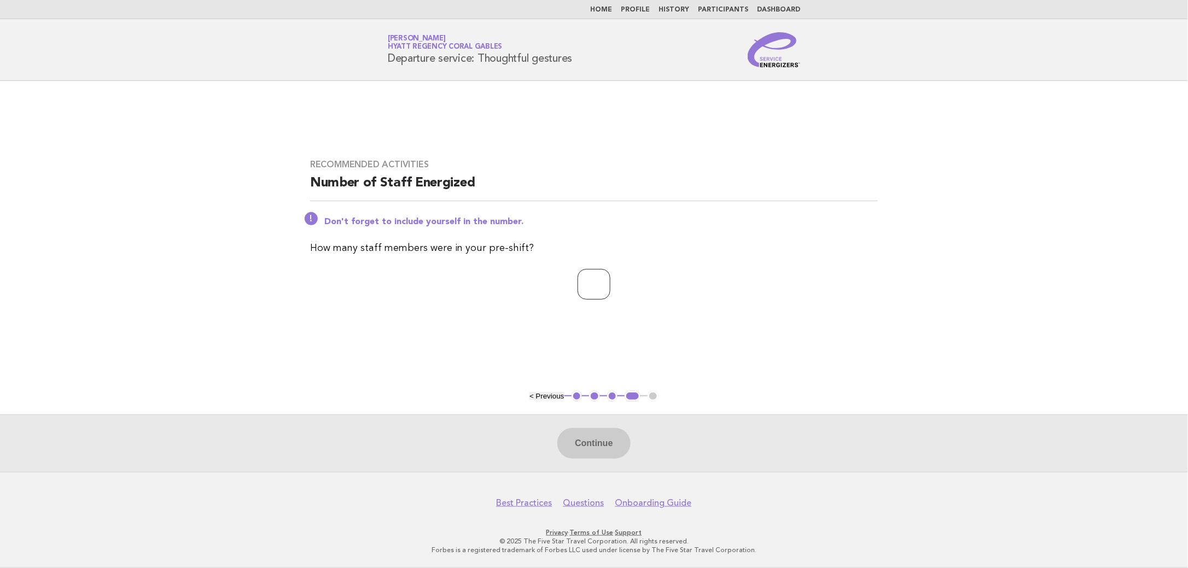
click at [611, 277] on input "number" at bounding box center [594, 284] width 33 height 31
click at [611, 278] on input "*" at bounding box center [594, 284] width 33 height 31
type input "*"
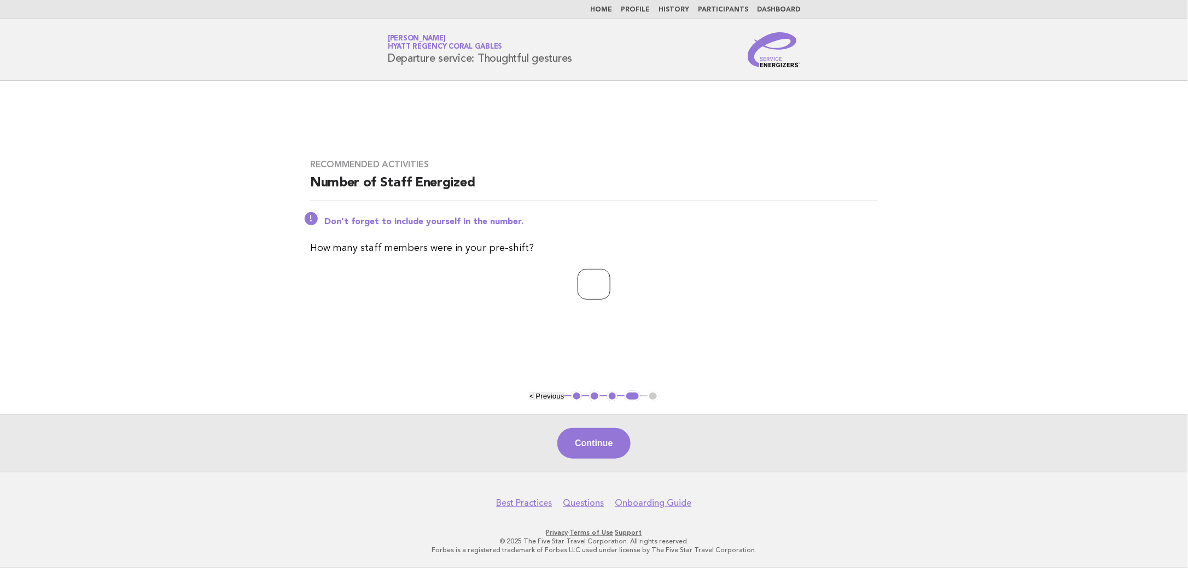
click at [611, 278] on input "*" at bounding box center [594, 284] width 33 height 31
click at [587, 446] on button "Continue" at bounding box center [594, 443] width 73 height 31
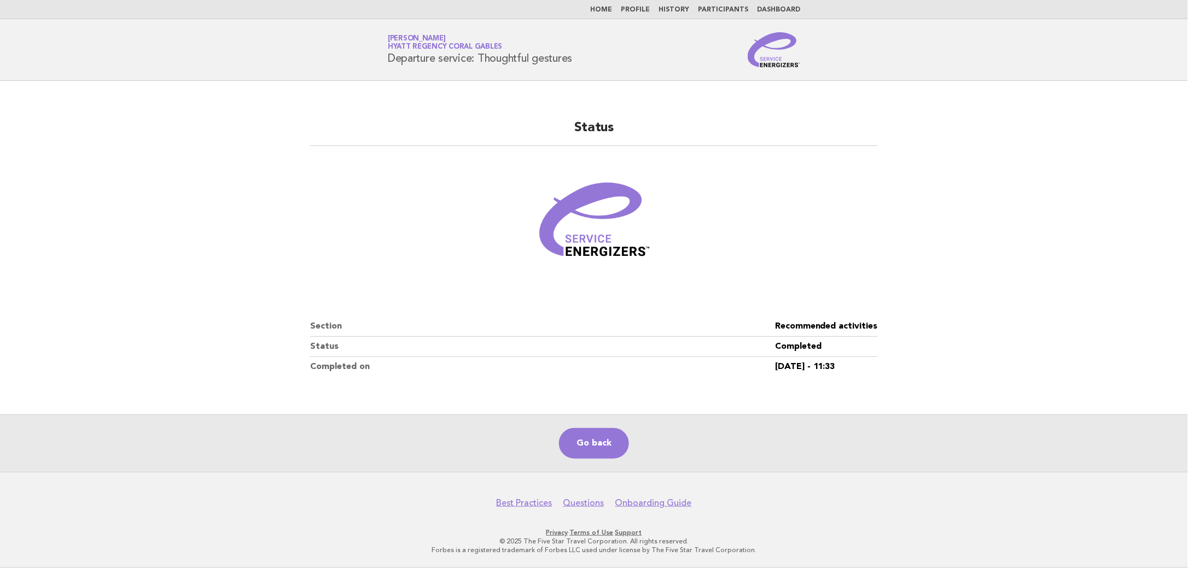
click at [610, 9] on link "Home" at bounding box center [601, 10] width 22 height 7
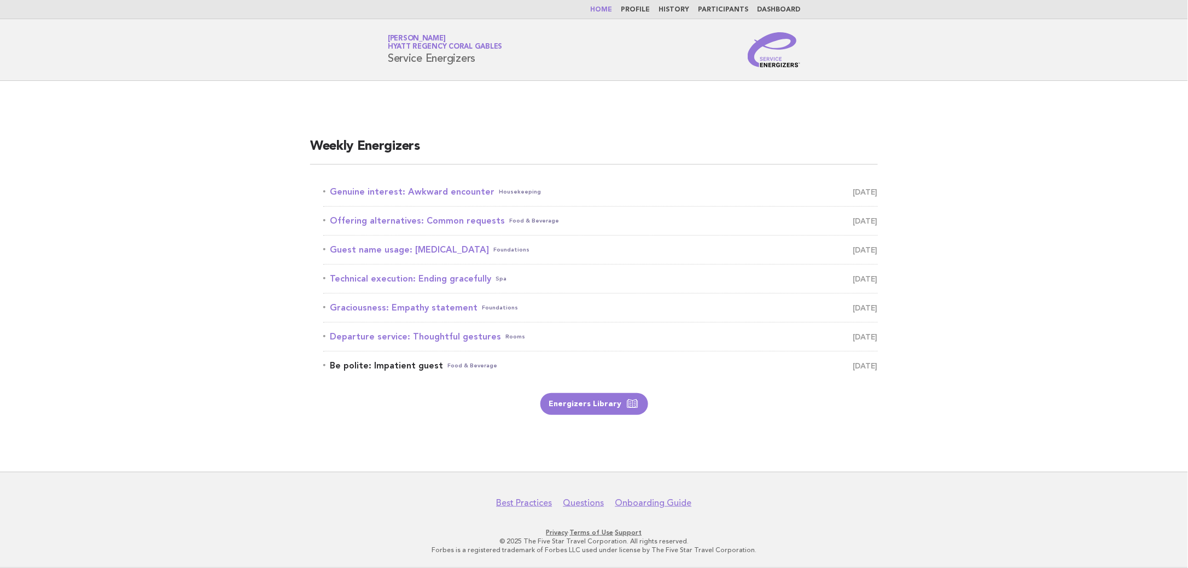
click at [438, 363] on link "Be polite: Impatient guest Food & Beverage August 25" at bounding box center [600, 365] width 555 height 15
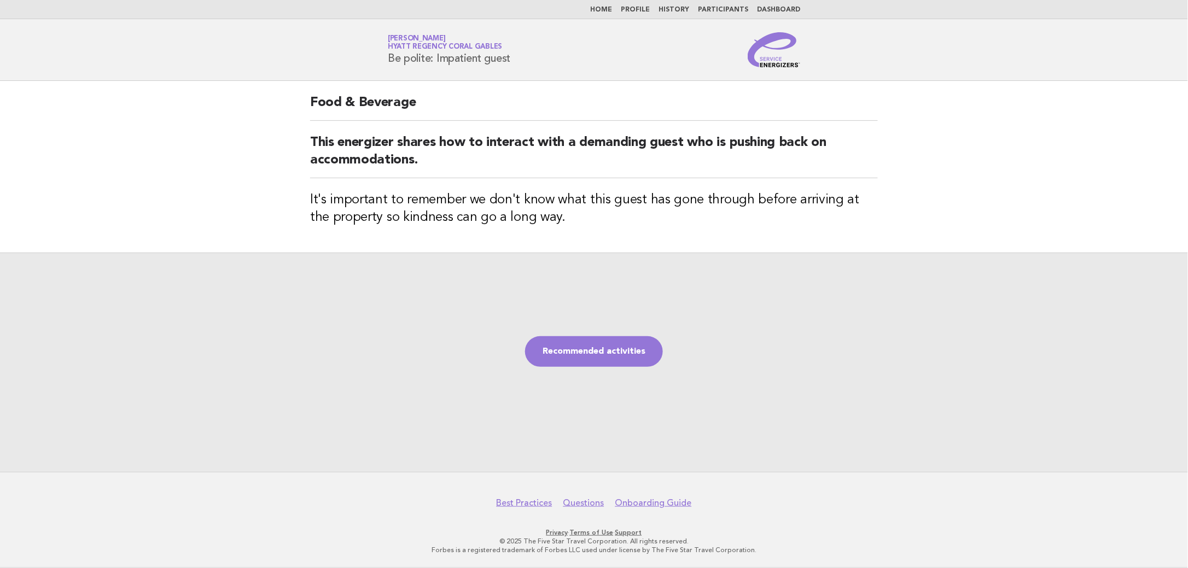
click at [544, 334] on div "Recommended activities" at bounding box center [594, 362] width 1188 height 219
click at [579, 350] on link "Recommended activities" at bounding box center [594, 352] width 138 height 31
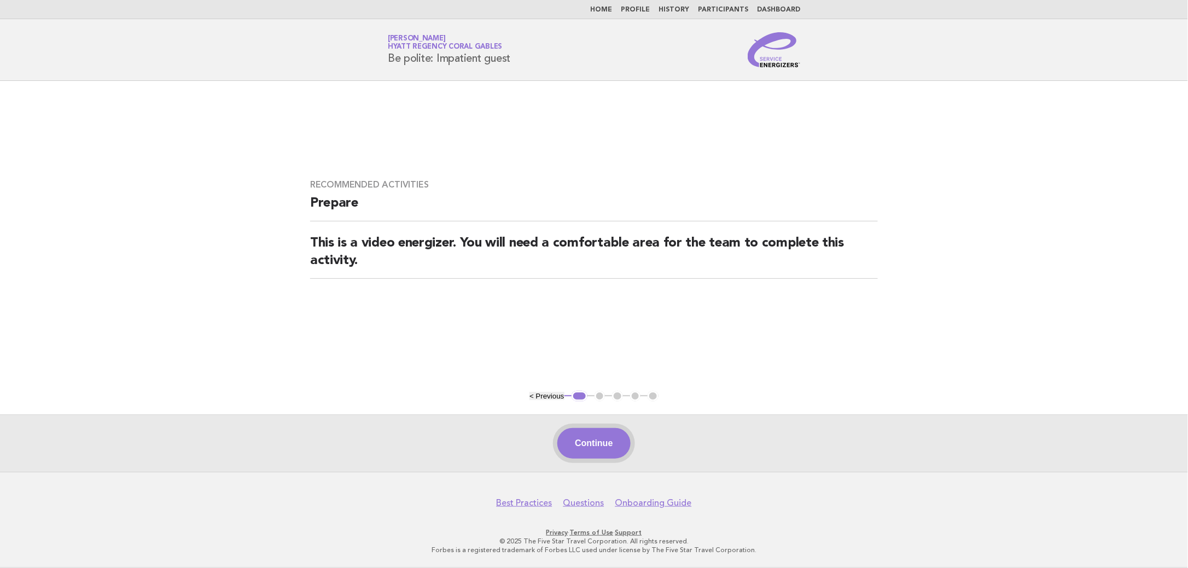
click at [602, 444] on button "Continue" at bounding box center [594, 443] width 73 height 31
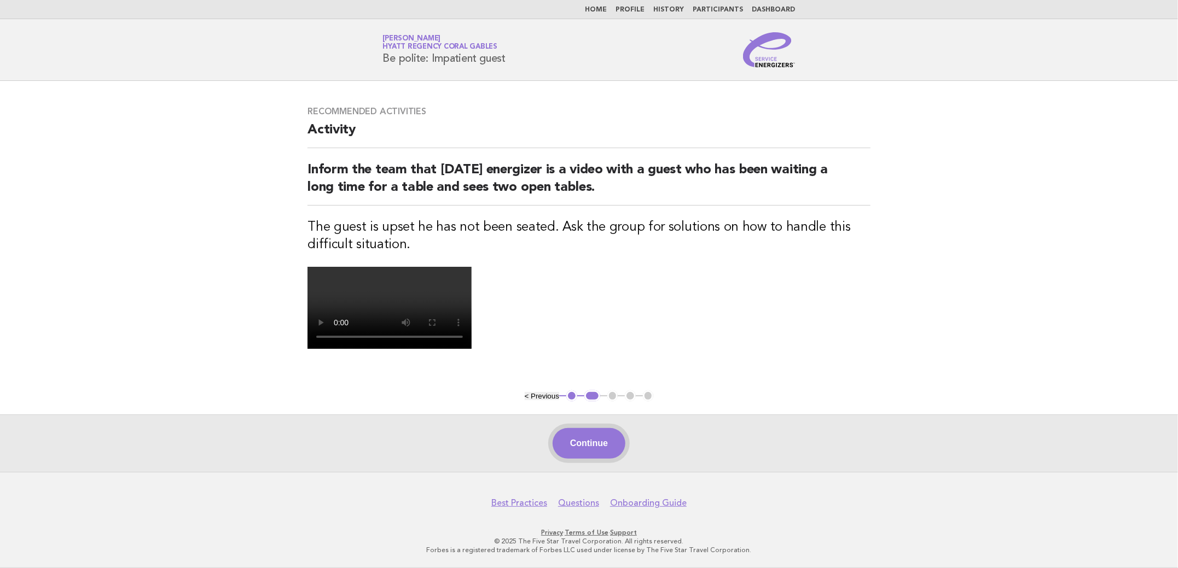
click at [472, 349] on video at bounding box center [390, 308] width 164 height 82
click at [606, 440] on button "Continue" at bounding box center [589, 443] width 73 height 31
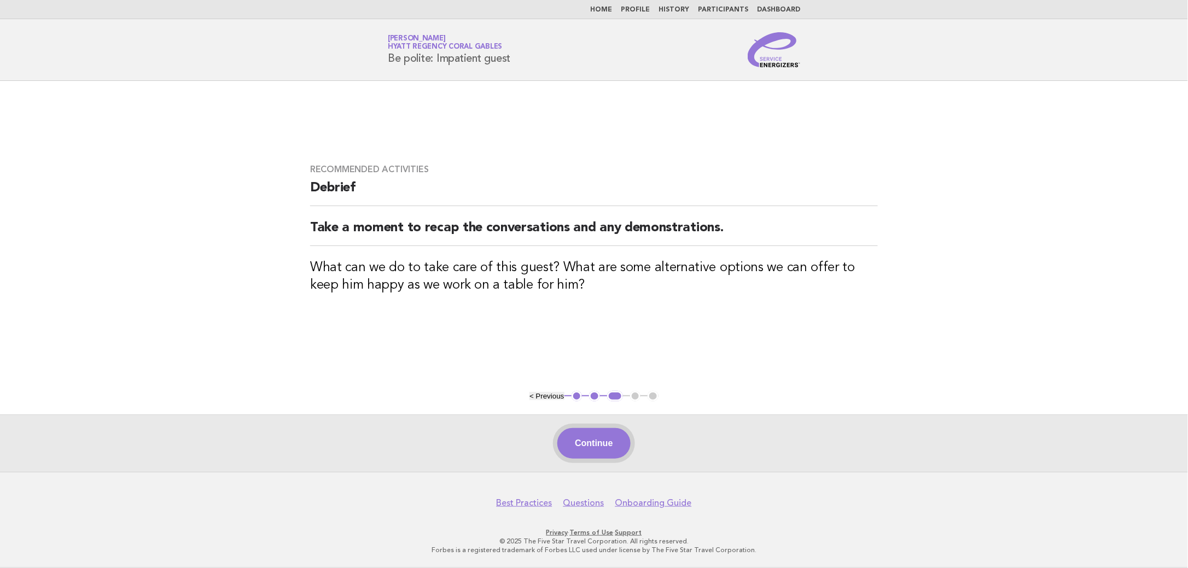
click at [608, 441] on button "Continue" at bounding box center [594, 443] width 73 height 31
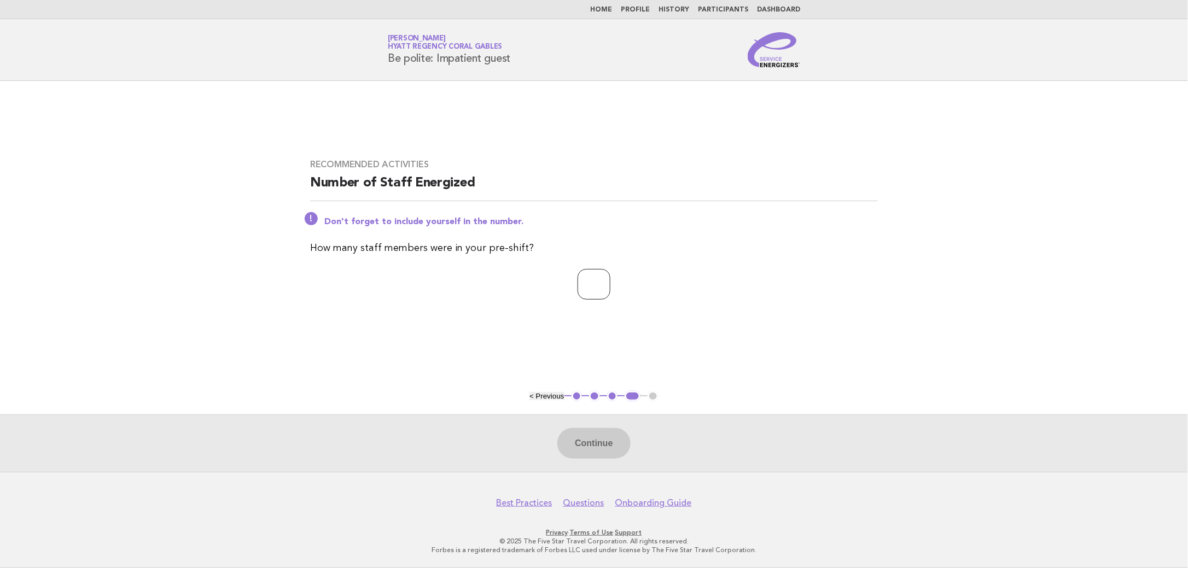
click at [611, 279] on input "*" at bounding box center [594, 284] width 33 height 31
type input "*"
click at [611, 279] on input "*" at bounding box center [594, 284] width 33 height 31
click at [608, 445] on button "Continue" at bounding box center [594, 443] width 73 height 31
